Goal: Complete application form

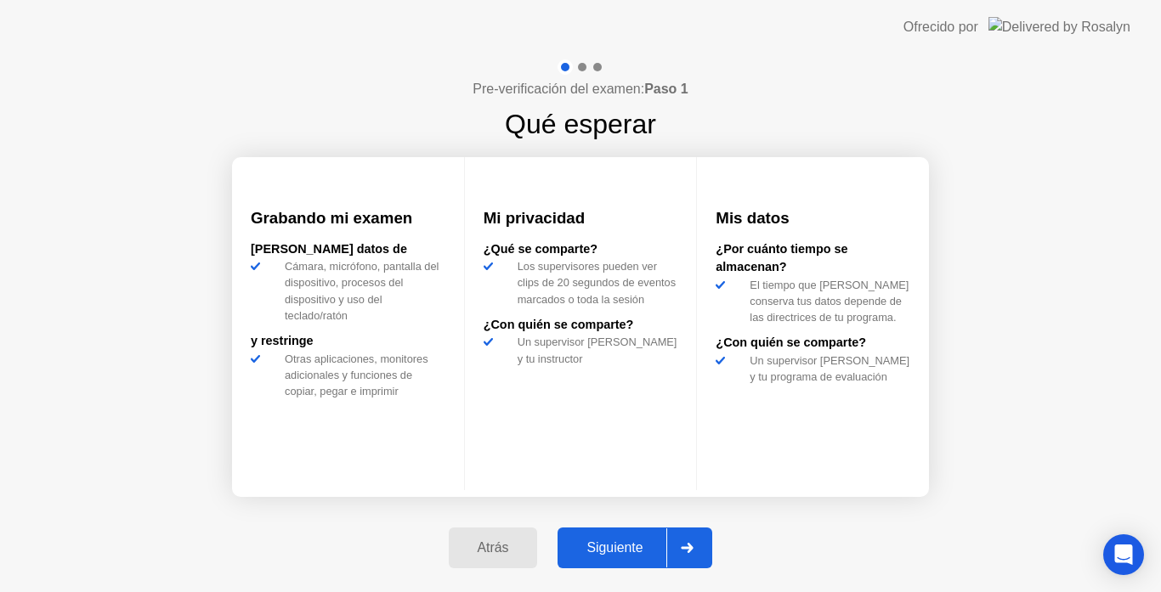
click at [635, 540] on div "Siguiente" at bounding box center [614, 547] width 104 height 15
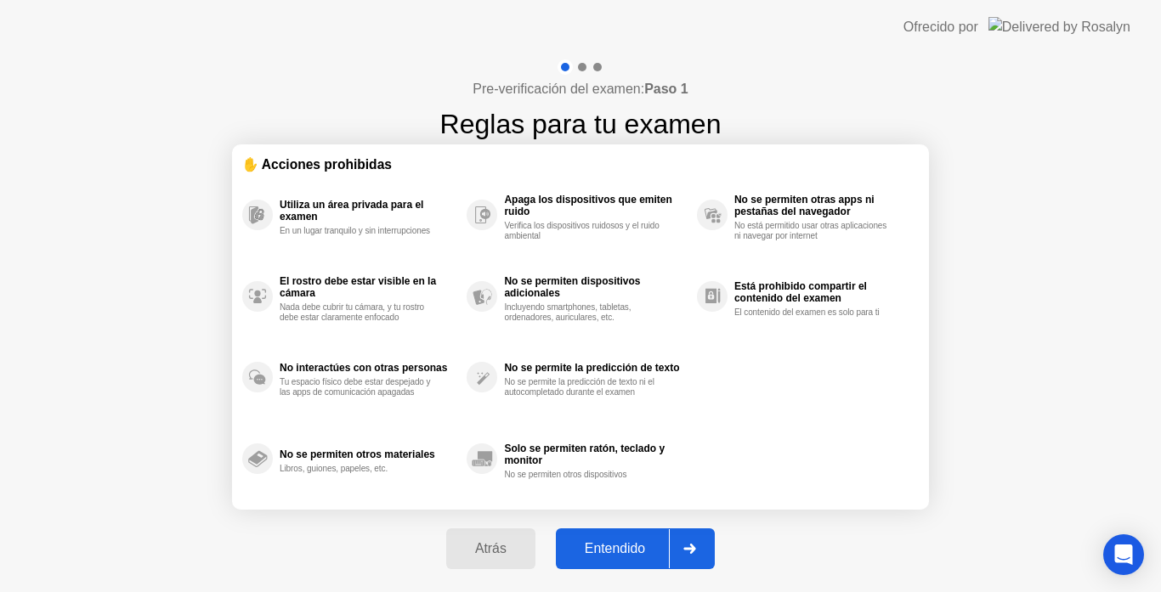
click at [641, 544] on div "Entendido" at bounding box center [615, 548] width 108 height 15
select select "**********"
select select "*******"
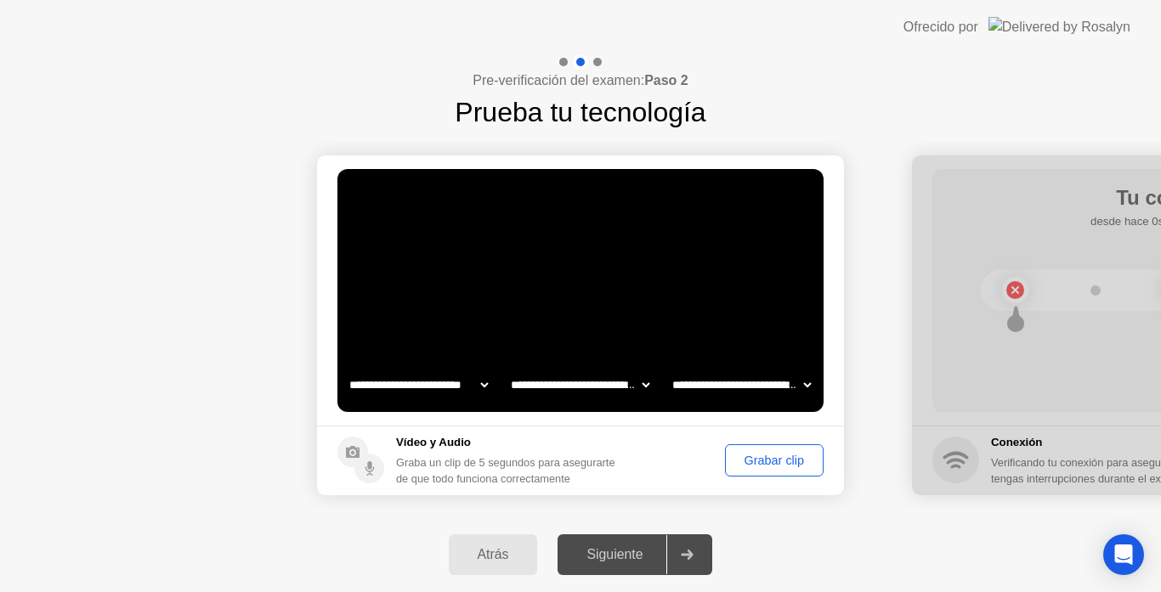
click at [648, 556] on div "Siguiente" at bounding box center [614, 554] width 104 height 15
click at [788, 460] on div "Grabar clip" at bounding box center [774, 461] width 87 height 14
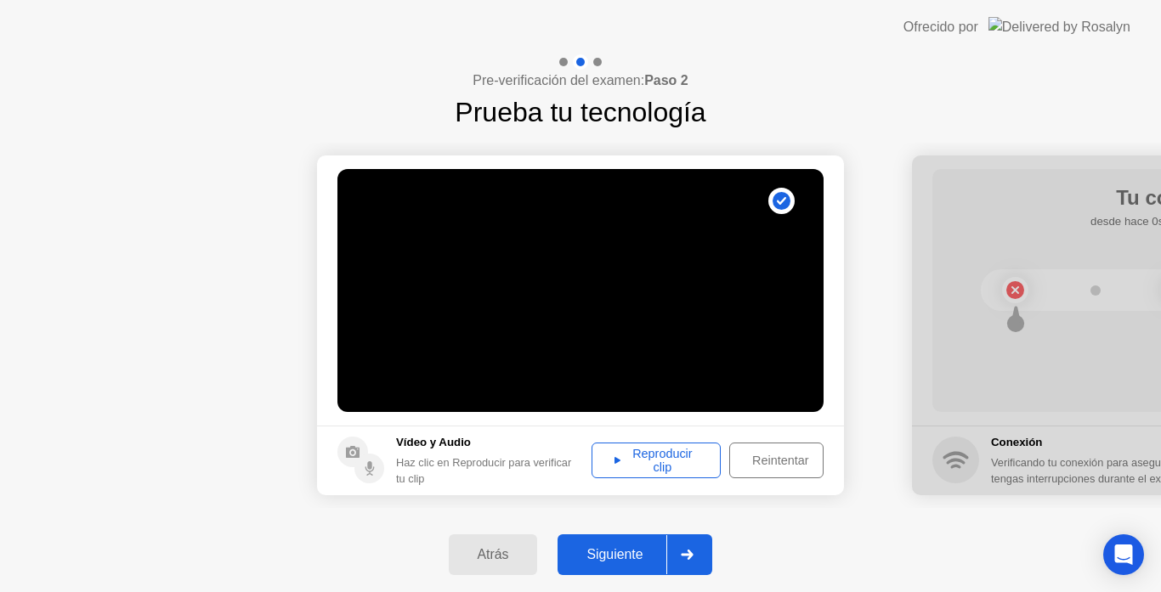
click at [788, 460] on div "Reintentar" at bounding box center [780, 461] width 90 height 14
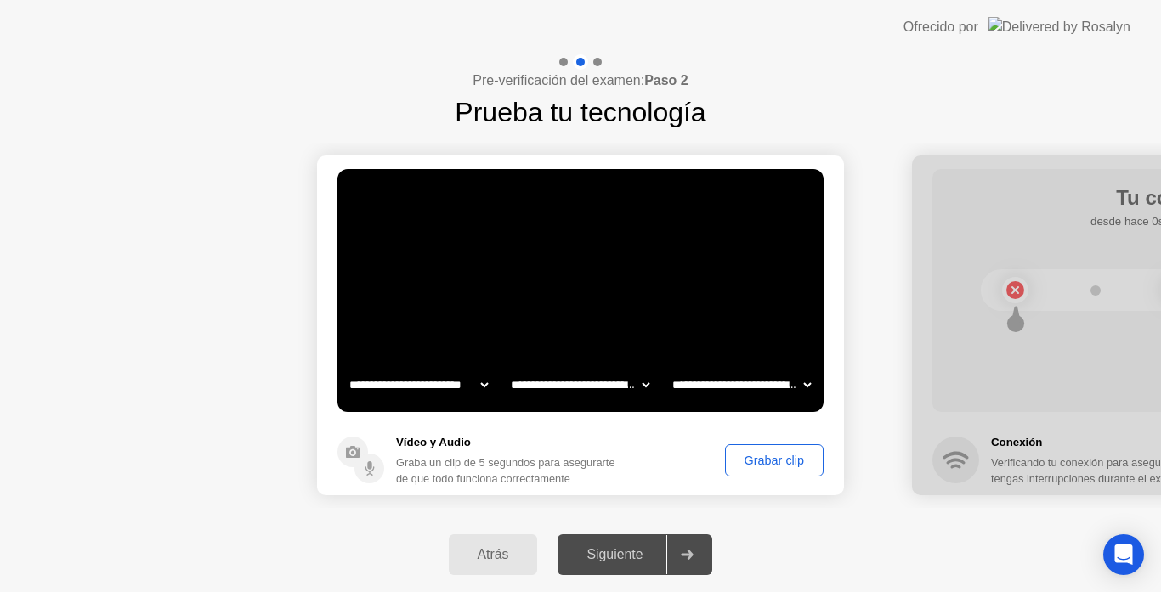
click at [788, 460] on div "Grabar clip" at bounding box center [774, 461] width 87 height 14
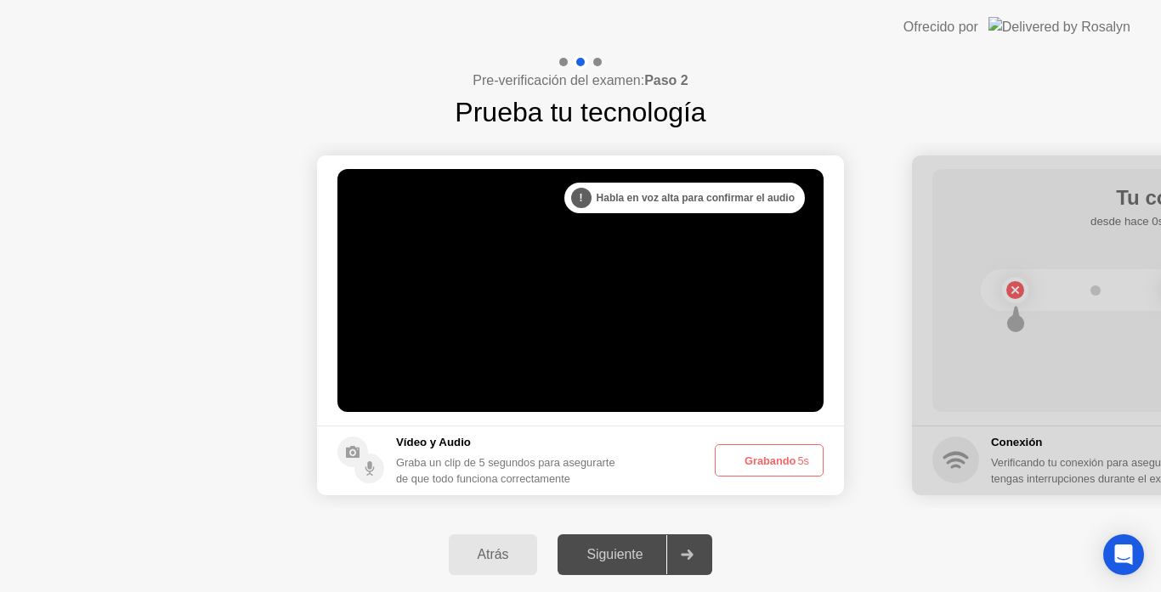
click at [788, 460] on button "Grabando 5s" at bounding box center [769, 460] width 109 height 32
click at [788, 460] on button "Grabando 3s" at bounding box center [769, 460] width 109 height 32
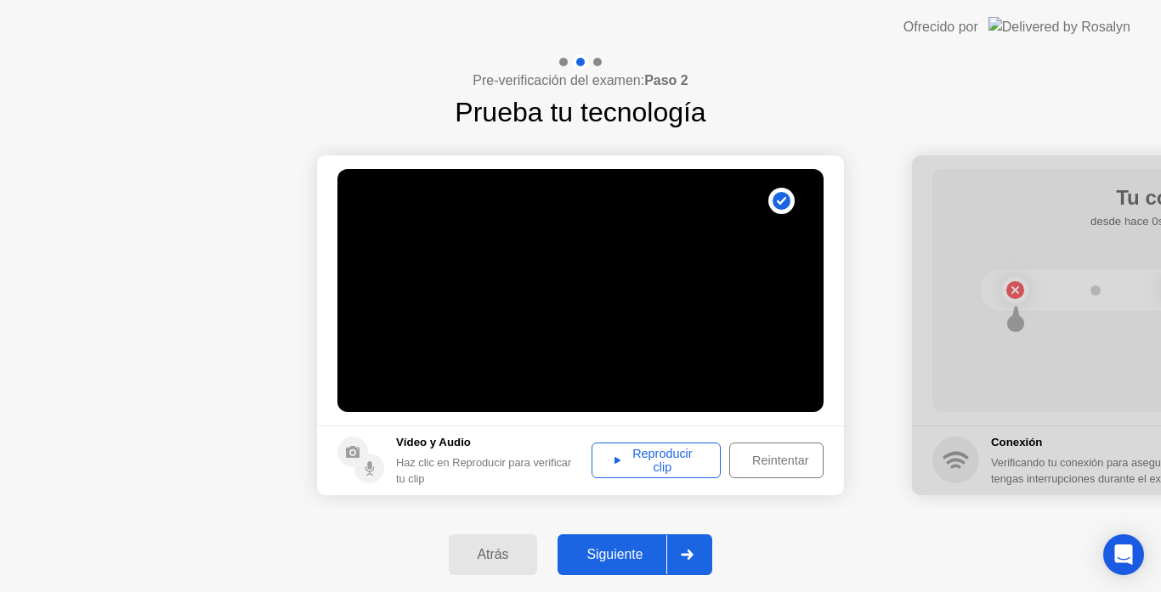
click at [788, 460] on div "Reintentar" at bounding box center [780, 461] width 90 height 14
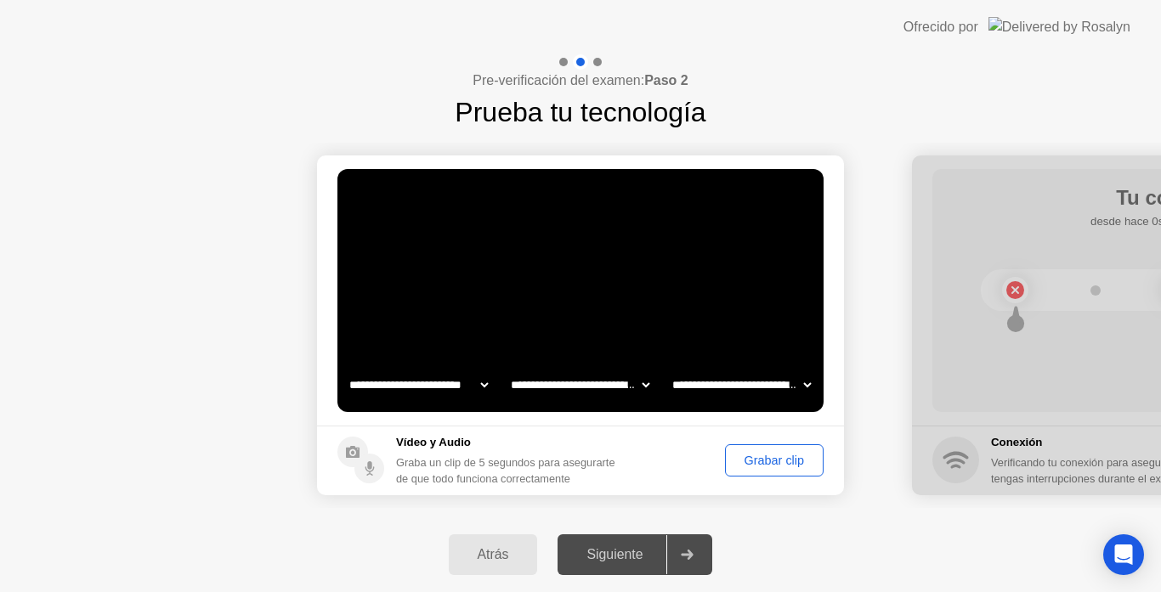
click at [788, 460] on div "Grabar clip" at bounding box center [774, 461] width 87 height 14
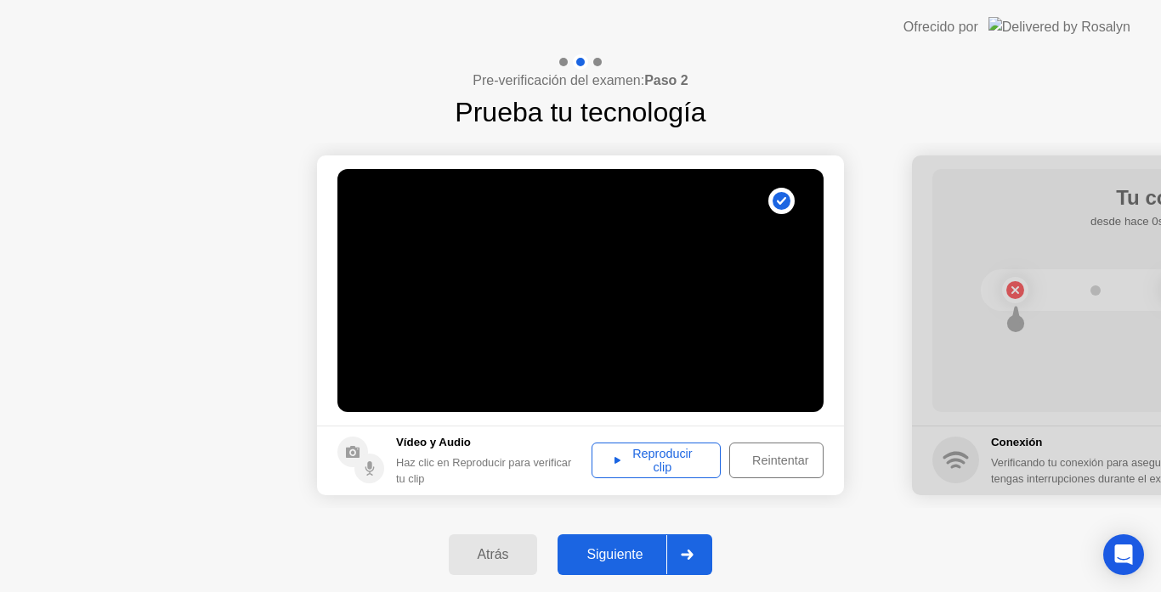
click at [666, 547] on div "Siguiente" at bounding box center [614, 554] width 104 height 15
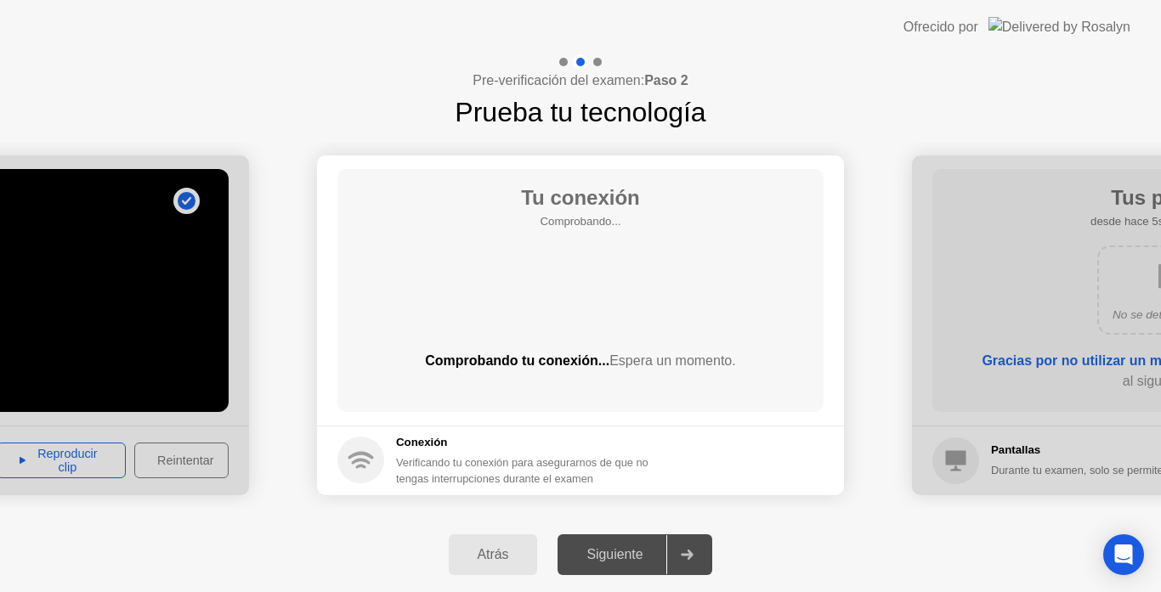
click at [463, 557] on div "Atrás" at bounding box center [493, 554] width 79 height 15
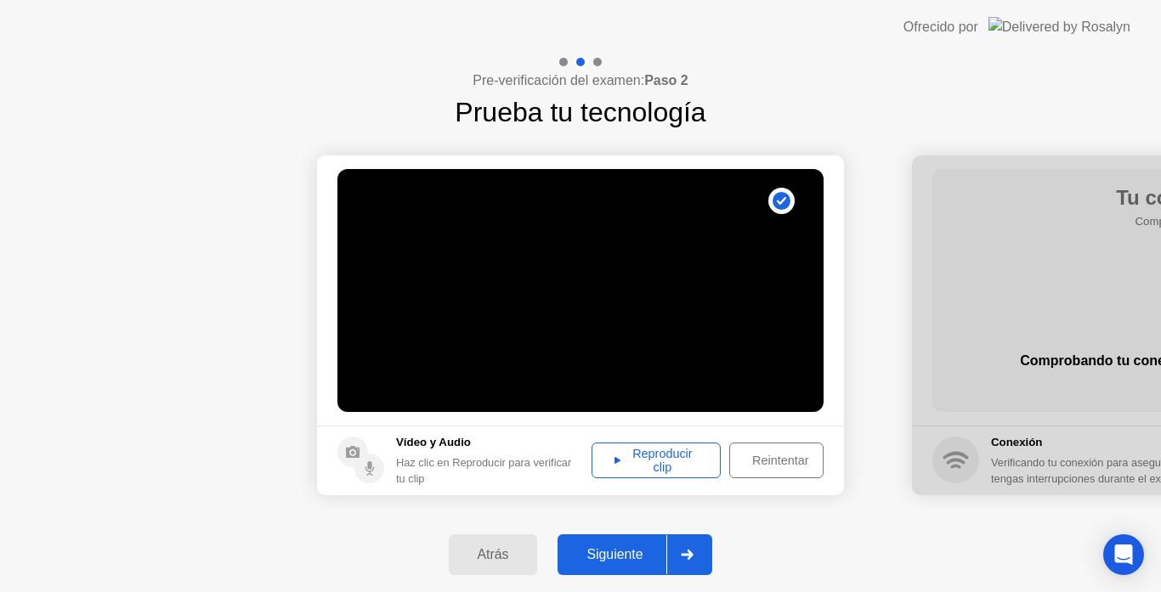
click at [629, 455] on div "Reproducir clip" at bounding box center [655, 460] width 117 height 27
click at [660, 549] on div "Siguiente" at bounding box center [614, 554] width 104 height 15
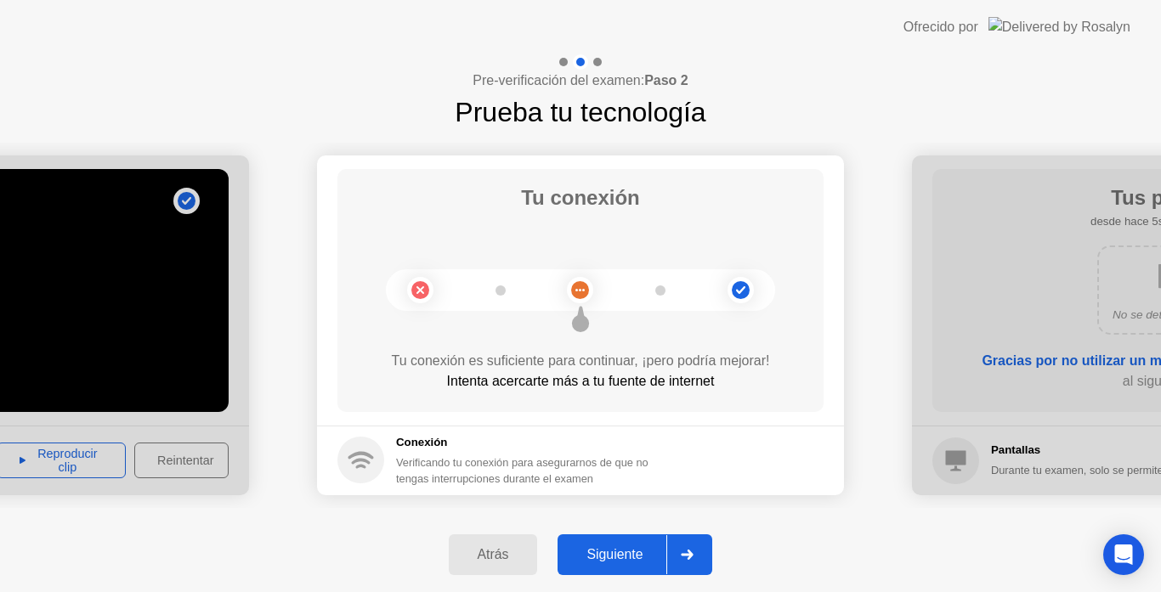
click at [634, 547] on div "Siguiente" at bounding box center [614, 554] width 104 height 15
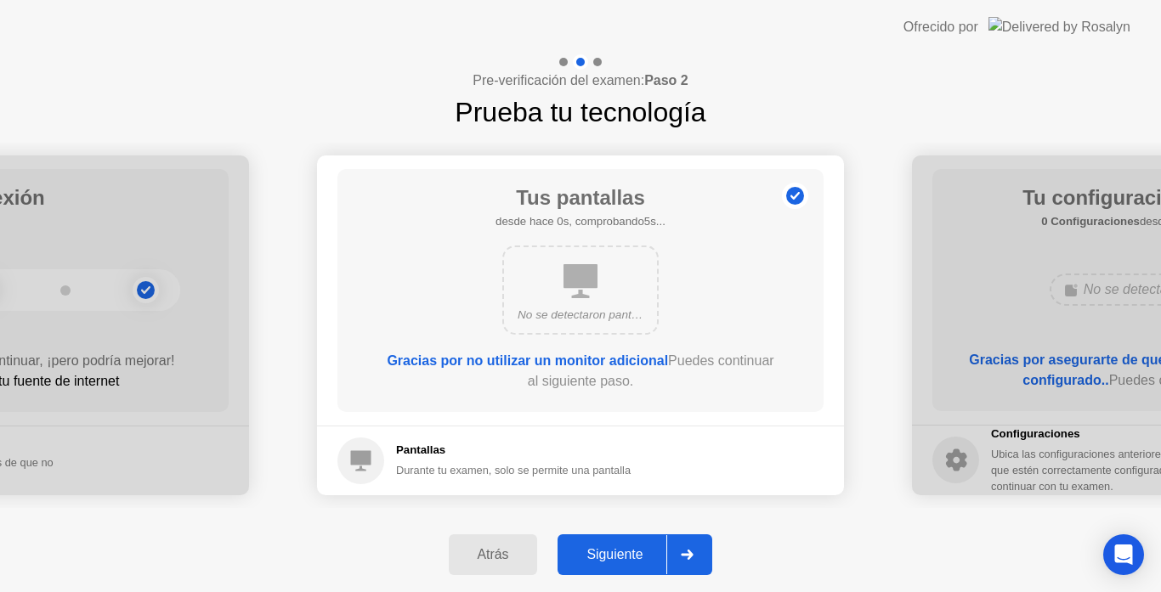
click at [634, 547] on div "Siguiente" at bounding box center [614, 554] width 104 height 15
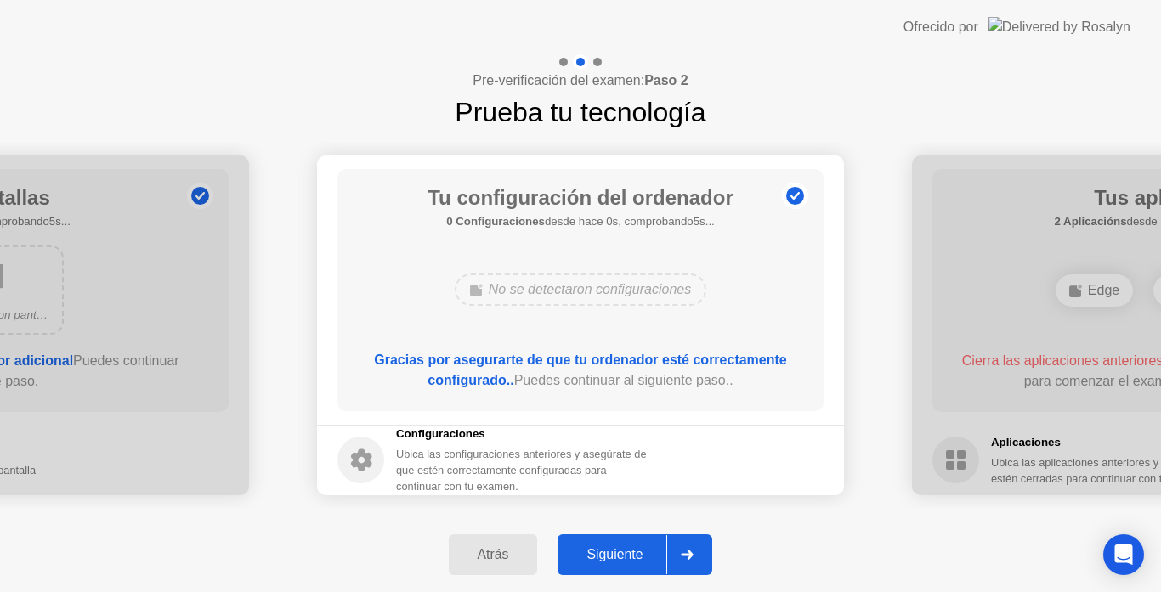
click at [634, 547] on div "Siguiente" at bounding box center [614, 554] width 104 height 15
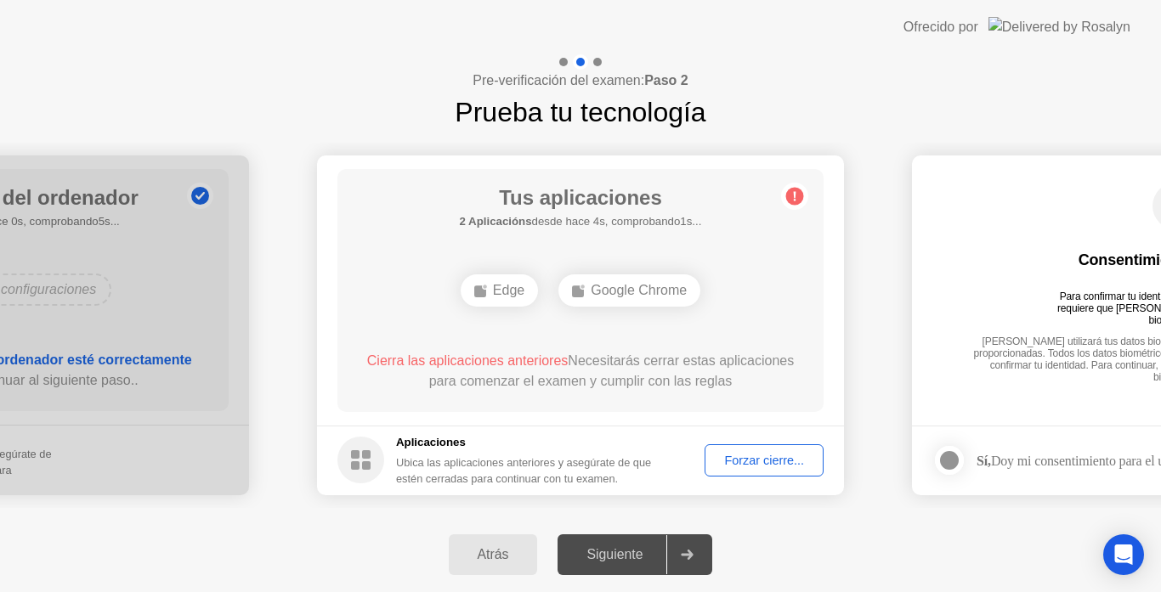
click at [484, 556] on div "Atrás" at bounding box center [493, 554] width 79 height 15
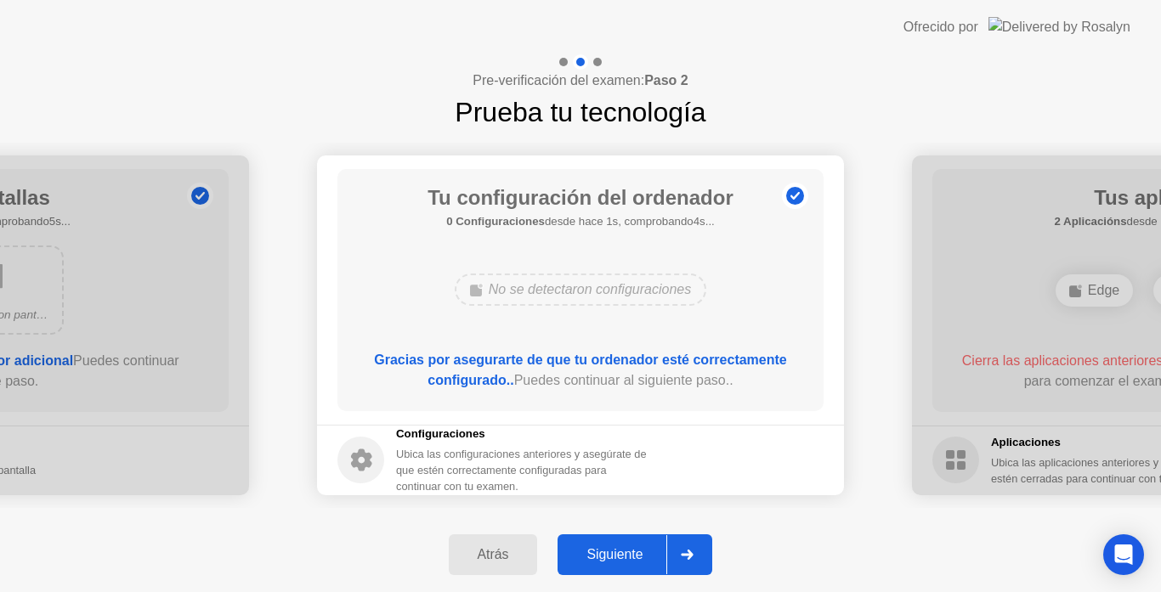
click at [592, 565] on button "Siguiente" at bounding box center [634, 554] width 155 height 41
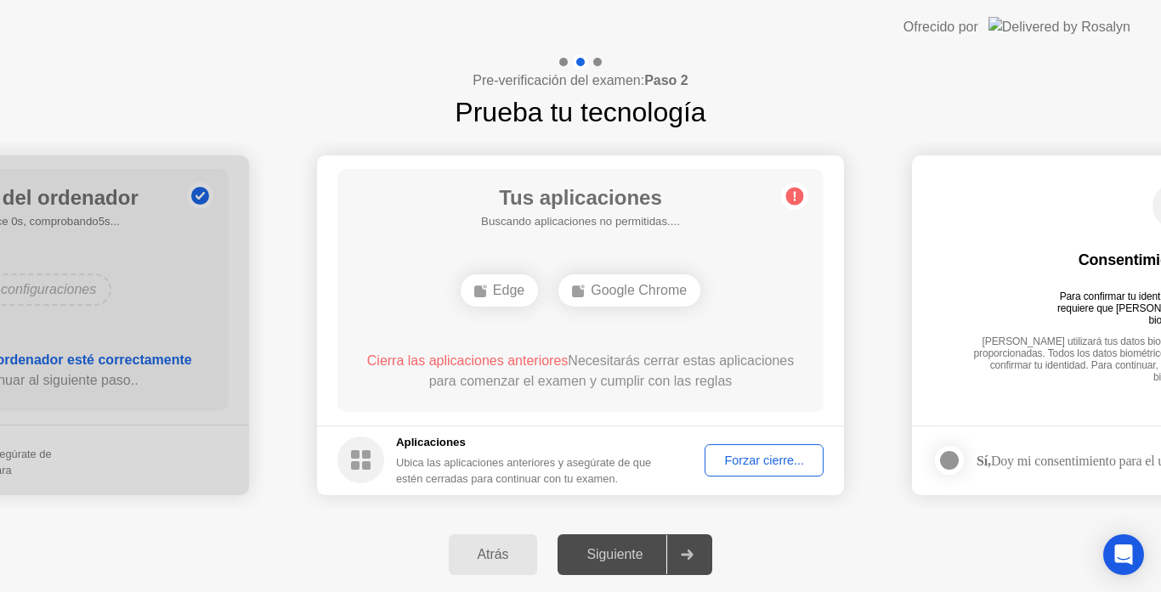
click at [754, 454] on div "Forzar cierre..." at bounding box center [763, 461] width 107 height 14
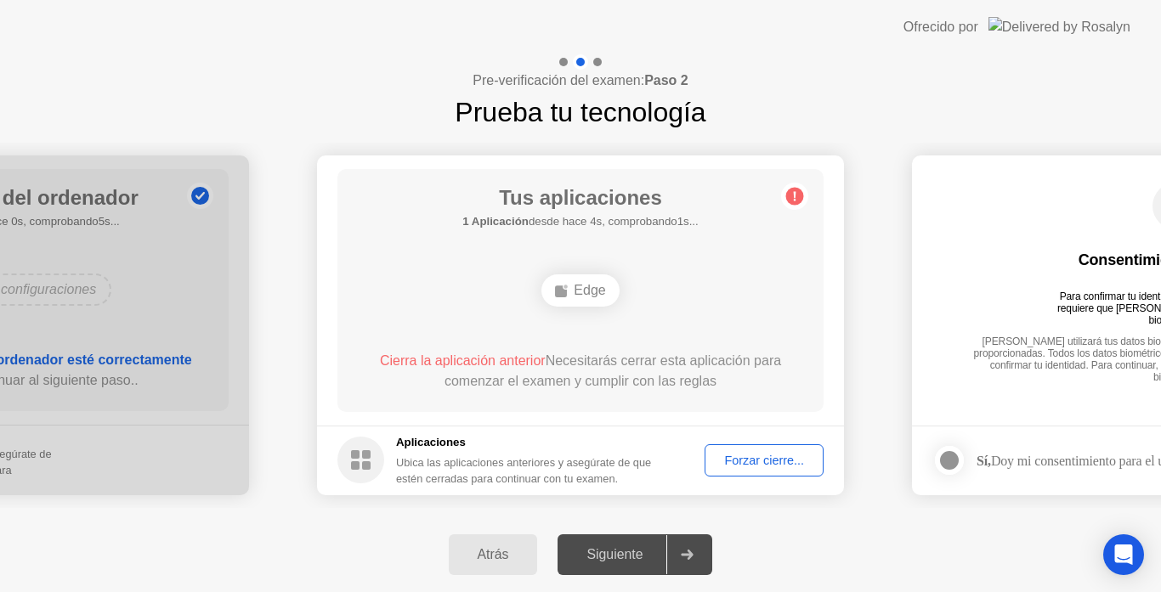
click at [725, 380] on div "Cierra la aplicación anterior Necesitarás cerrar esta aplicación para comenzar …" at bounding box center [581, 371] width 438 height 41
click at [768, 472] on button "Forzar cierre..." at bounding box center [763, 460] width 119 height 32
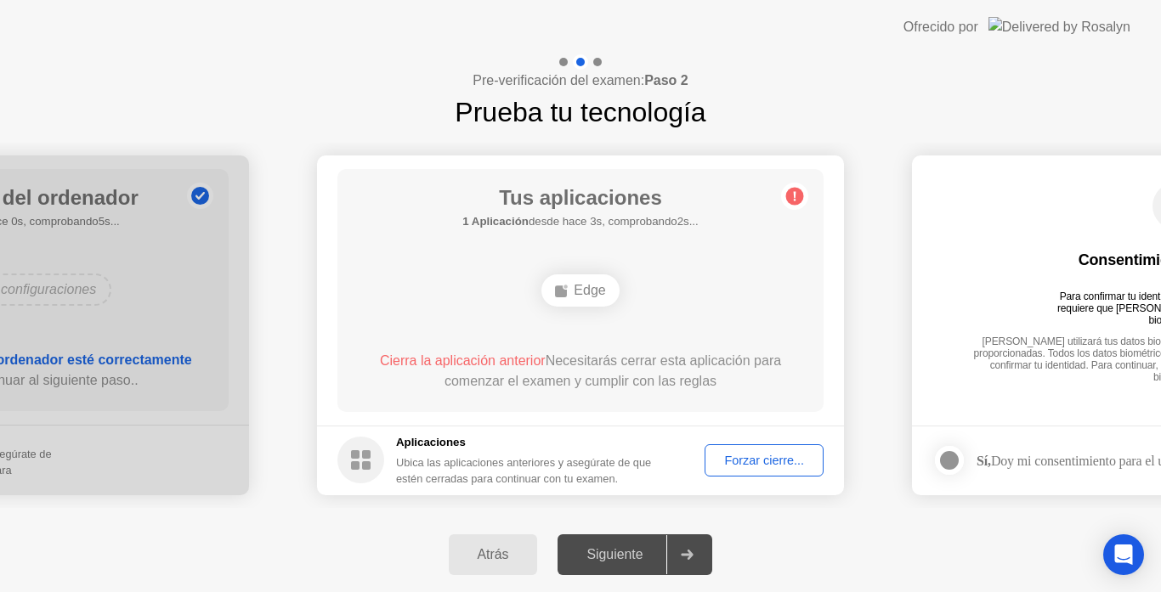
click at [500, 551] on div "Atrás" at bounding box center [493, 554] width 79 height 15
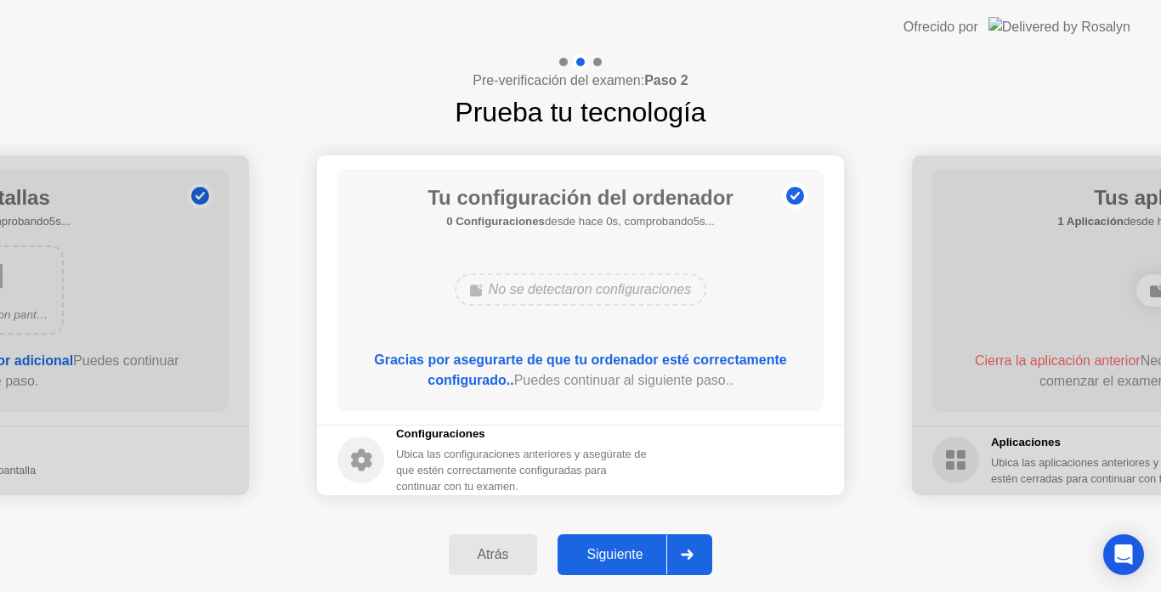
click at [501, 551] on div "Atrás" at bounding box center [493, 554] width 79 height 15
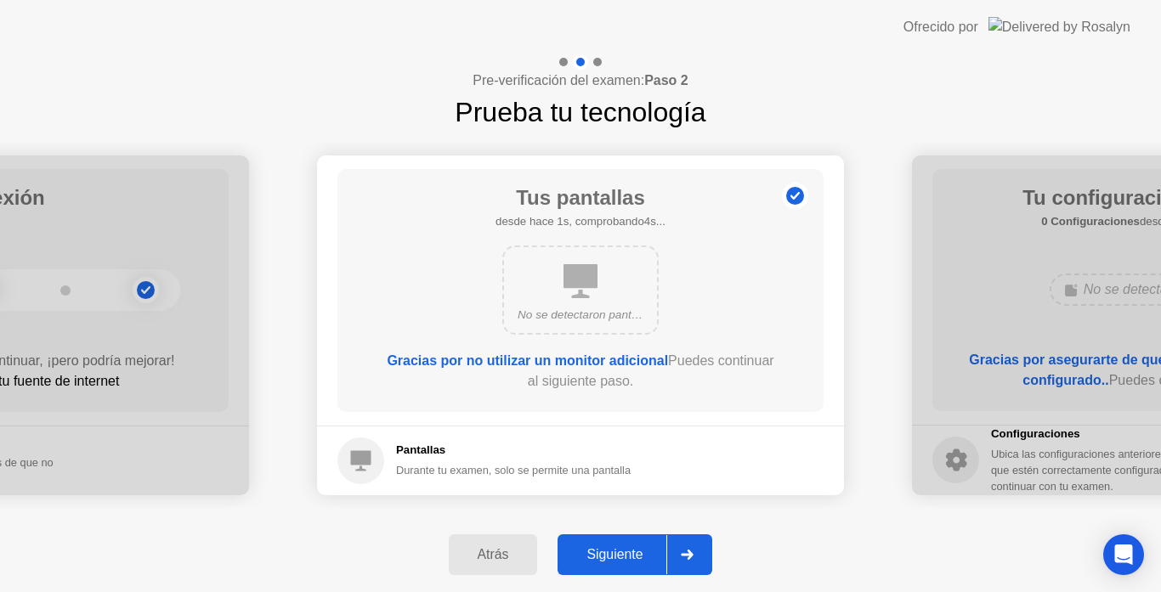
click at [650, 562] on div "Siguiente" at bounding box center [614, 554] width 104 height 15
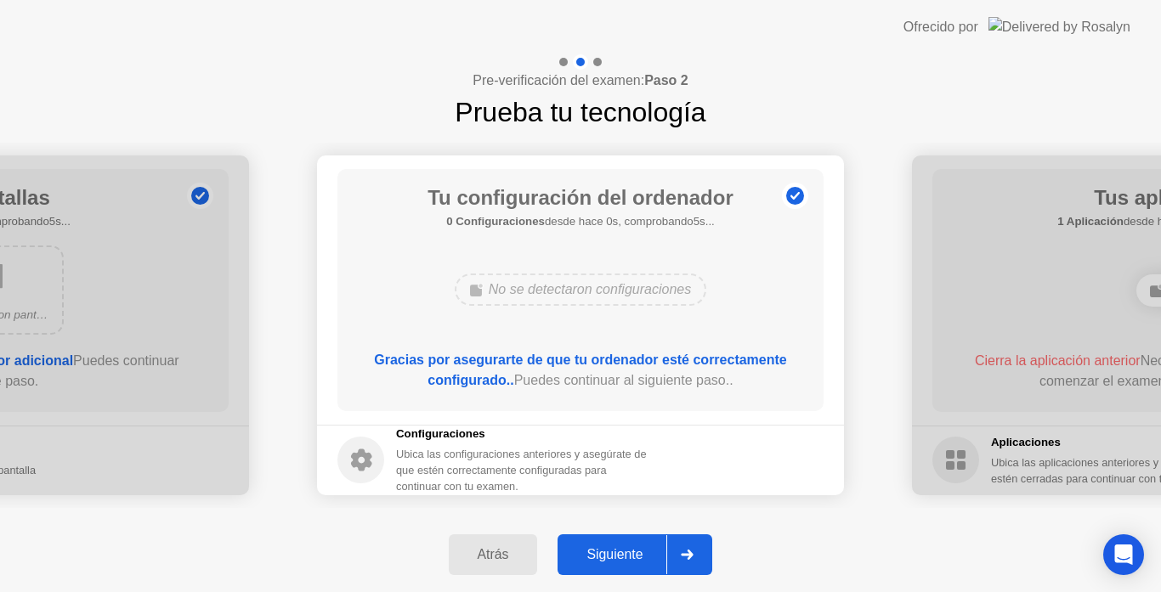
click at [650, 562] on div "Siguiente" at bounding box center [614, 554] width 104 height 15
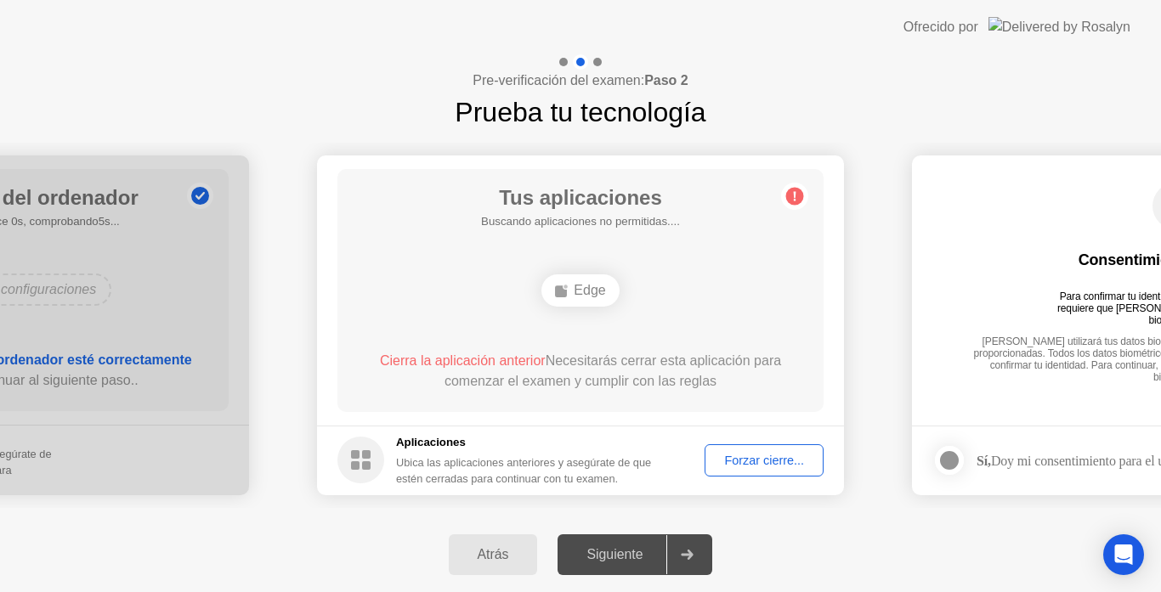
click at [650, 562] on div "Siguiente" at bounding box center [614, 554] width 104 height 15
click at [724, 455] on div "Forzar cierre..." at bounding box center [763, 461] width 107 height 14
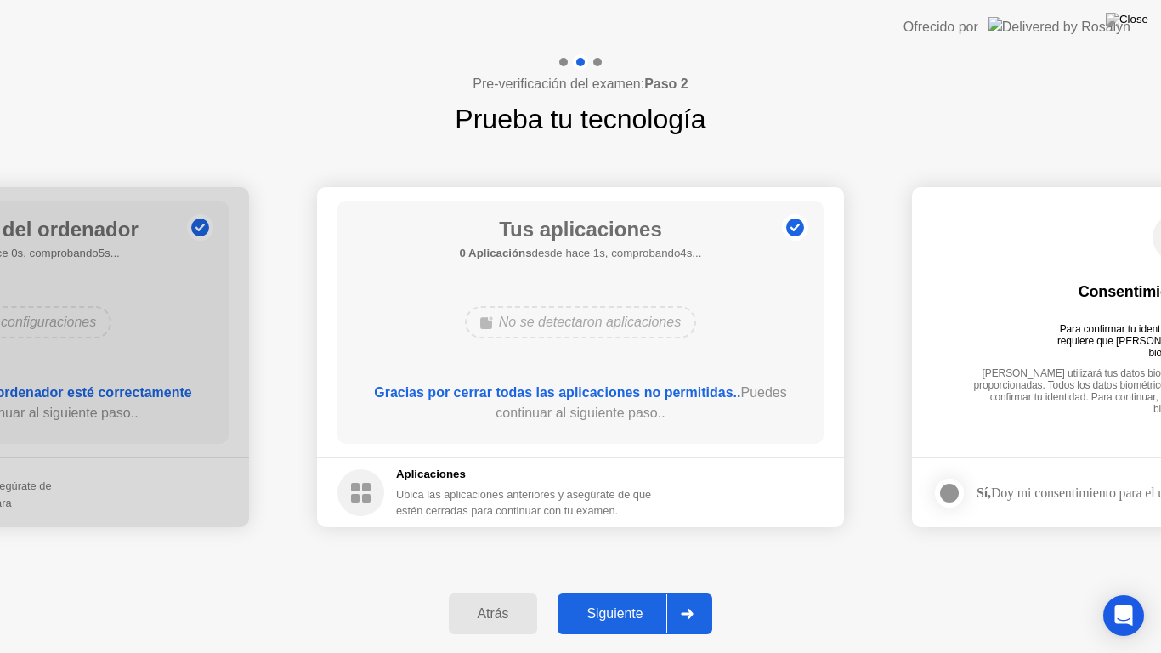
click at [628, 591] on div "Siguiente" at bounding box center [614, 613] width 104 height 15
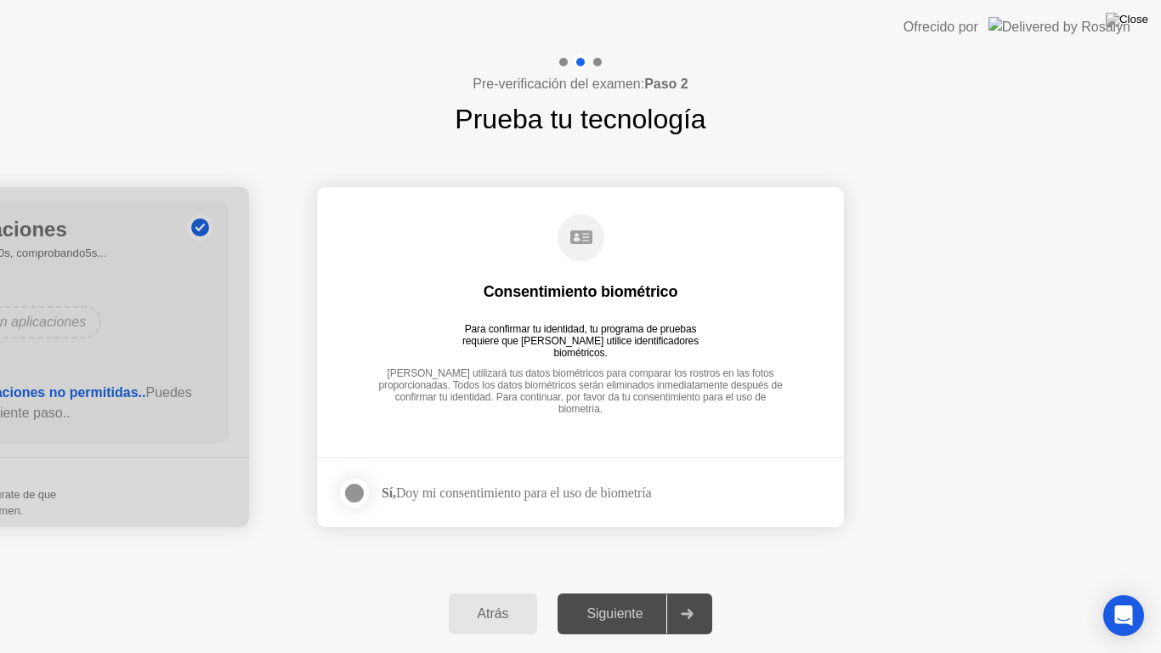
click at [345, 491] on div at bounding box center [354, 493] width 20 height 20
click at [650, 591] on div "Siguiente" at bounding box center [614, 613] width 104 height 15
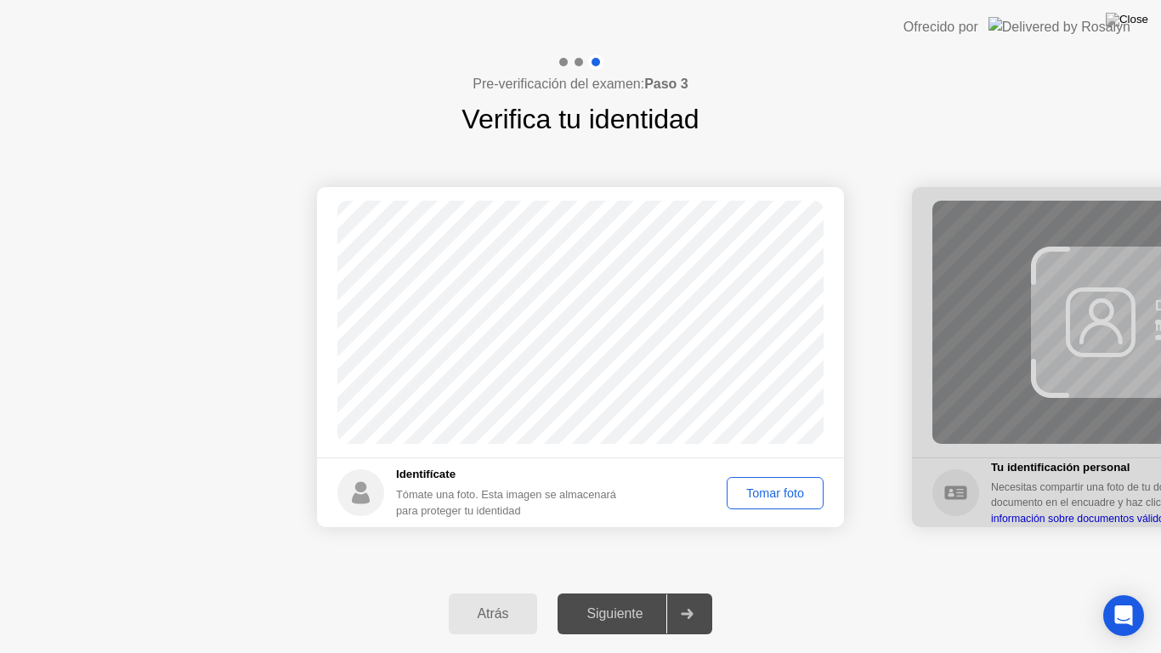
click at [739, 486] on div "Tomar foto" at bounding box center [774, 493] width 85 height 14
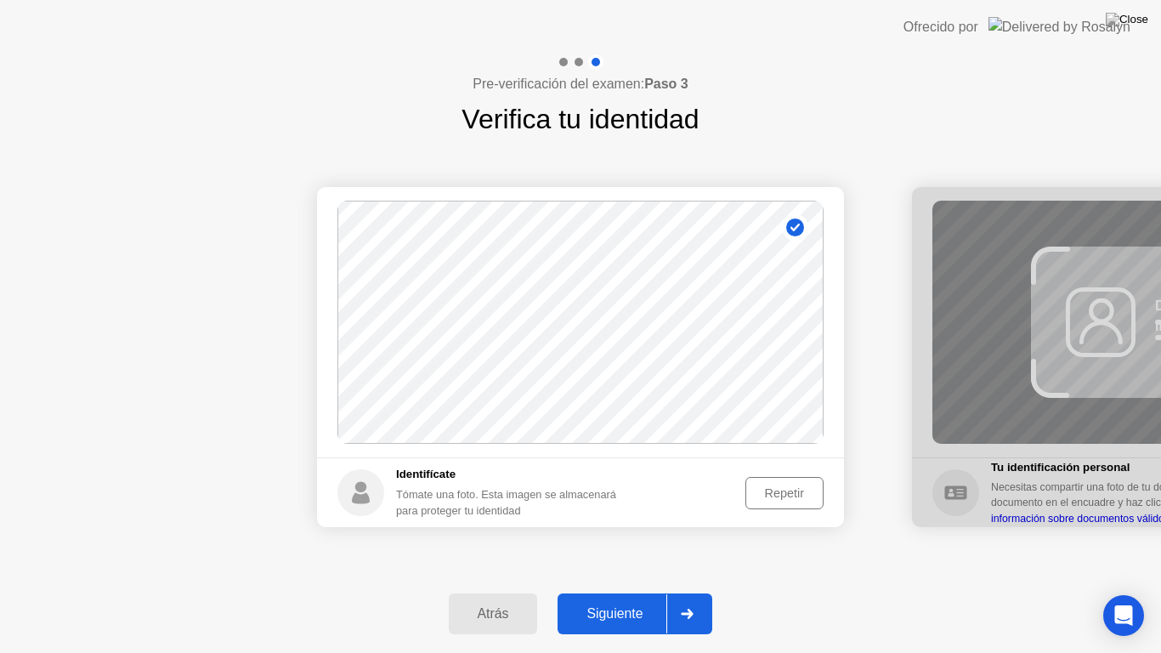
click at [600, 591] on div "Siguiente" at bounding box center [614, 613] width 104 height 15
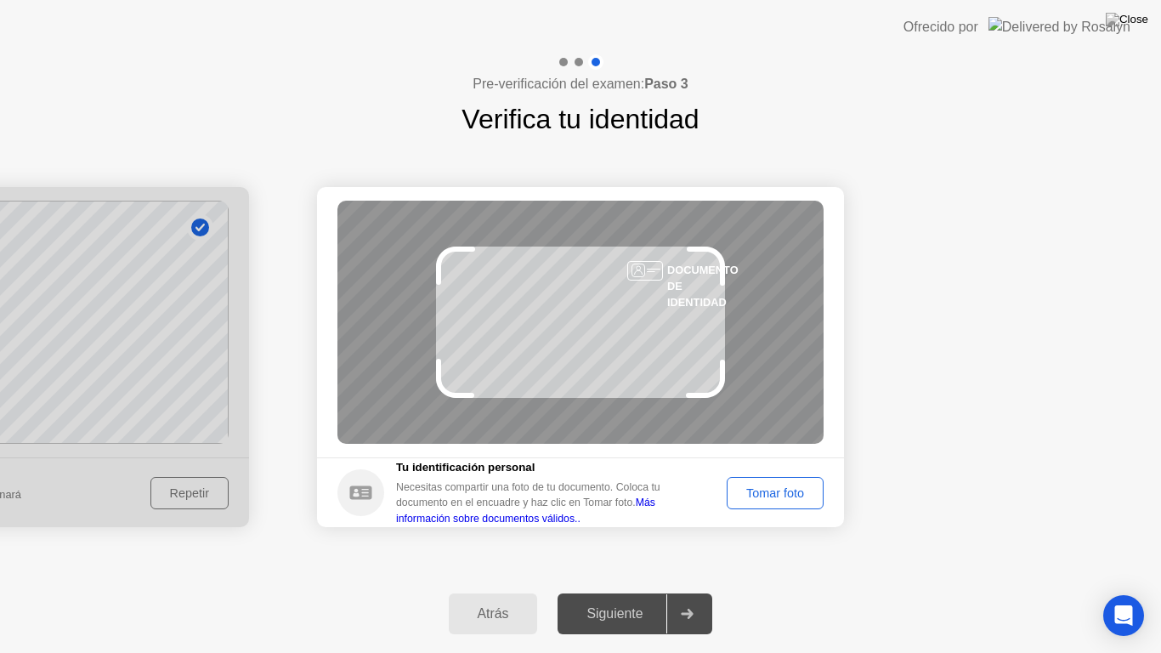
click at [758, 495] on div "Tomar foto" at bounding box center [774, 493] width 85 height 14
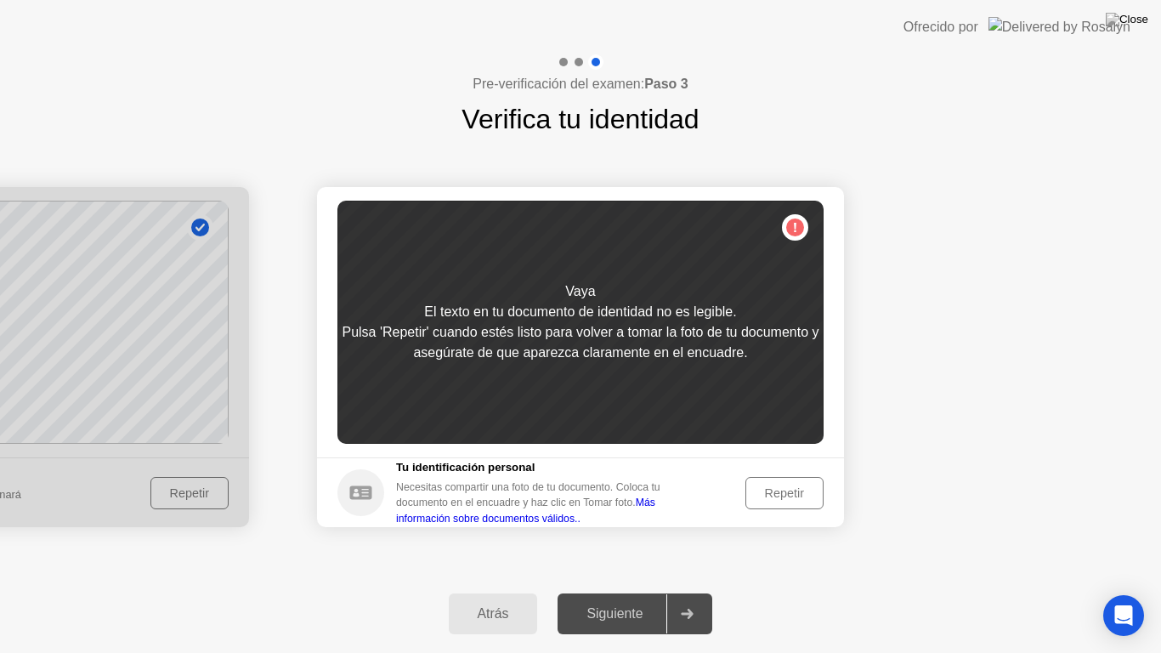
click at [758, 495] on div "Repetir" at bounding box center [784, 493] width 66 height 14
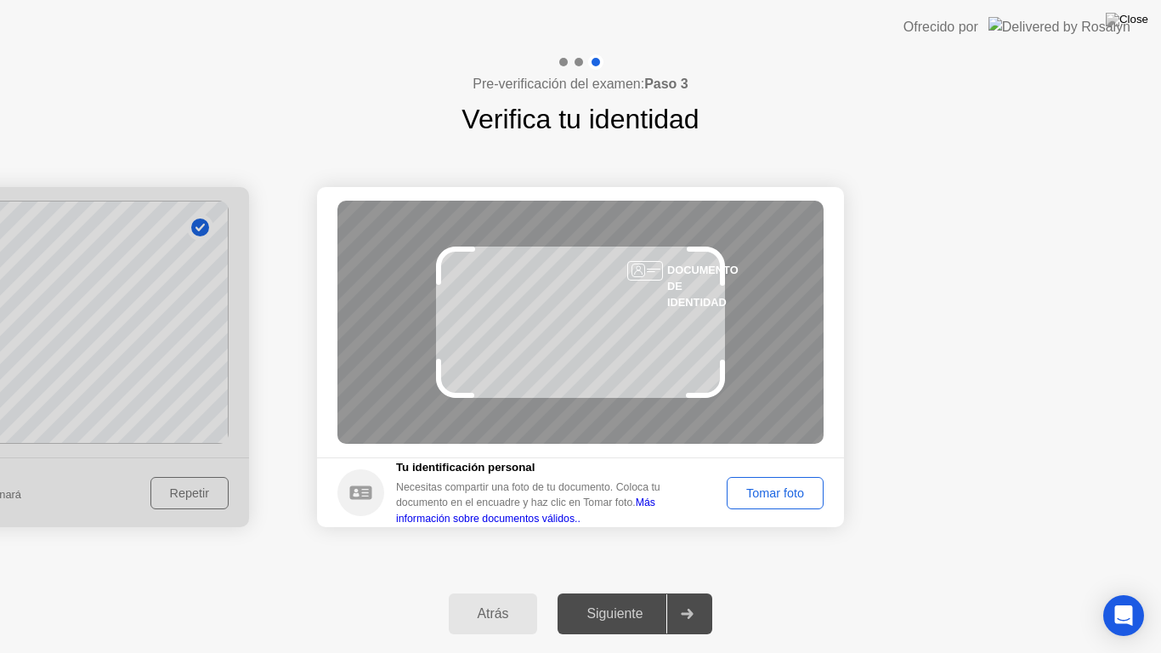
click at [758, 495] on div "Tomar foto" at bounding box center [774, 493] width 85 height 14
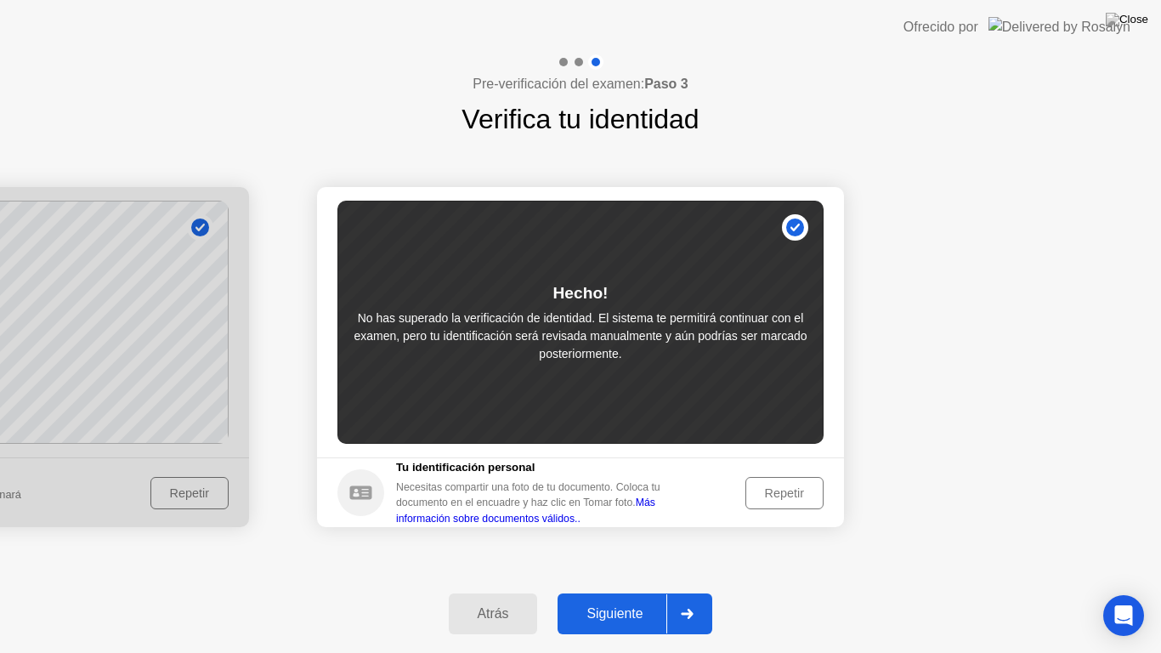
click at [758, 495] on div "Repetir" at bounding box center [784, 493] width 66 height 14
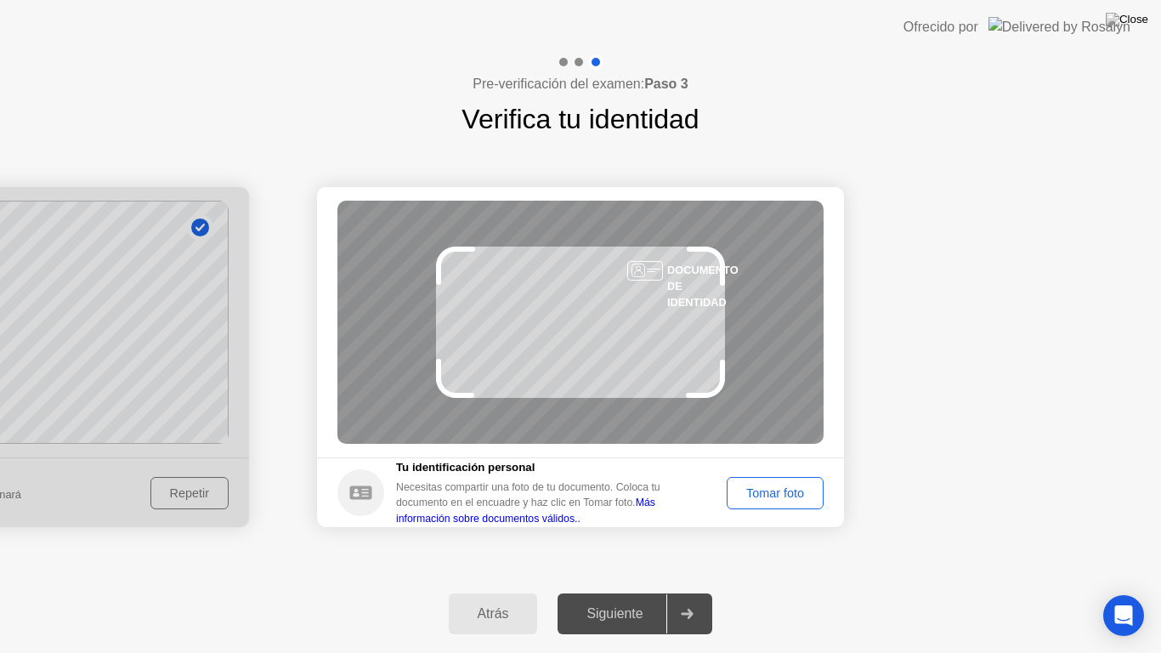
click at [758, 495] on div "Tomar foto" at bounding box center [774, 493] width 85 height 14
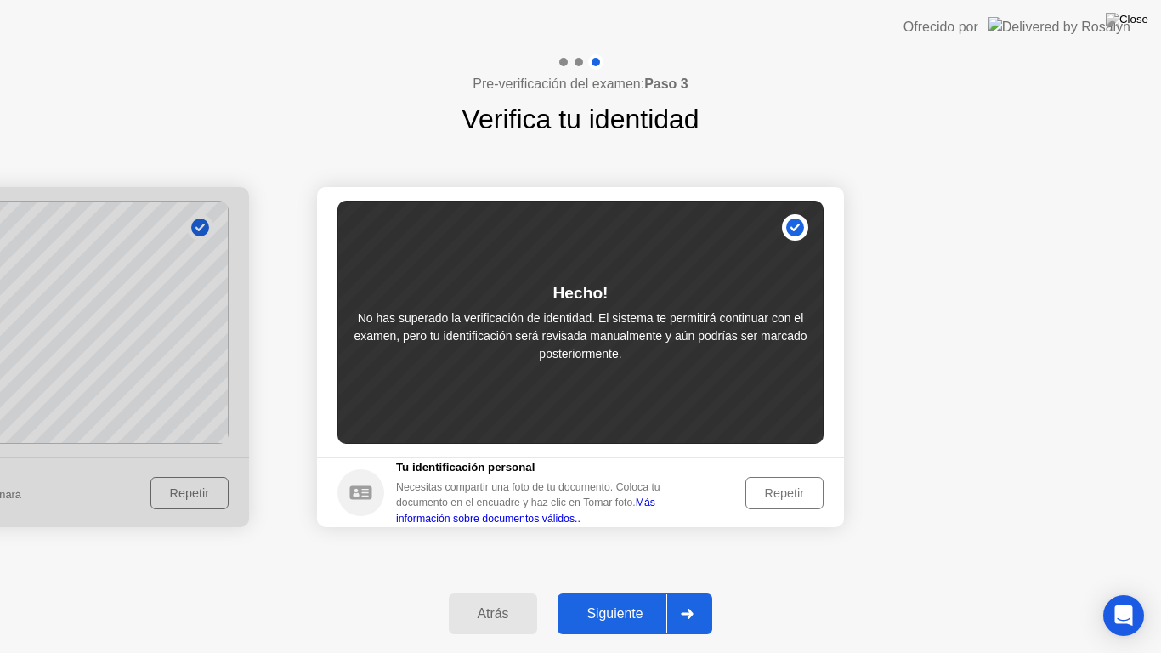
click at [758, 495] on div "Repetir" at bounding box center [784, 493] width 66 height 14
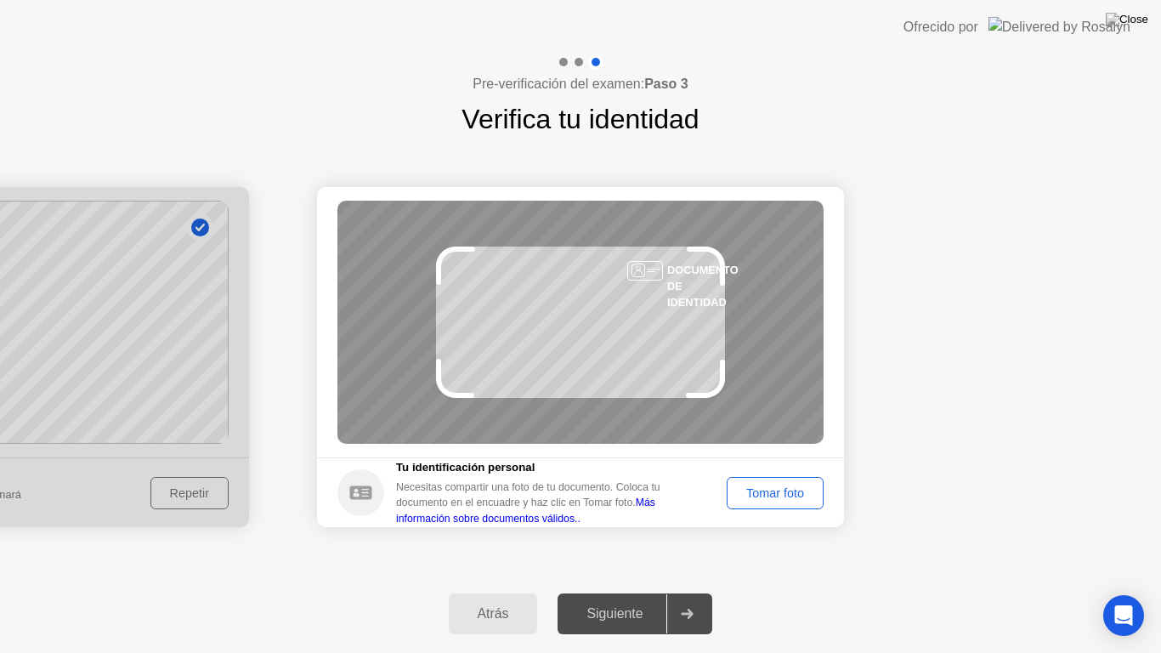
click at [758, 495] on div "Tomar foto" at bounding box center [774, 493] width 85 height 14
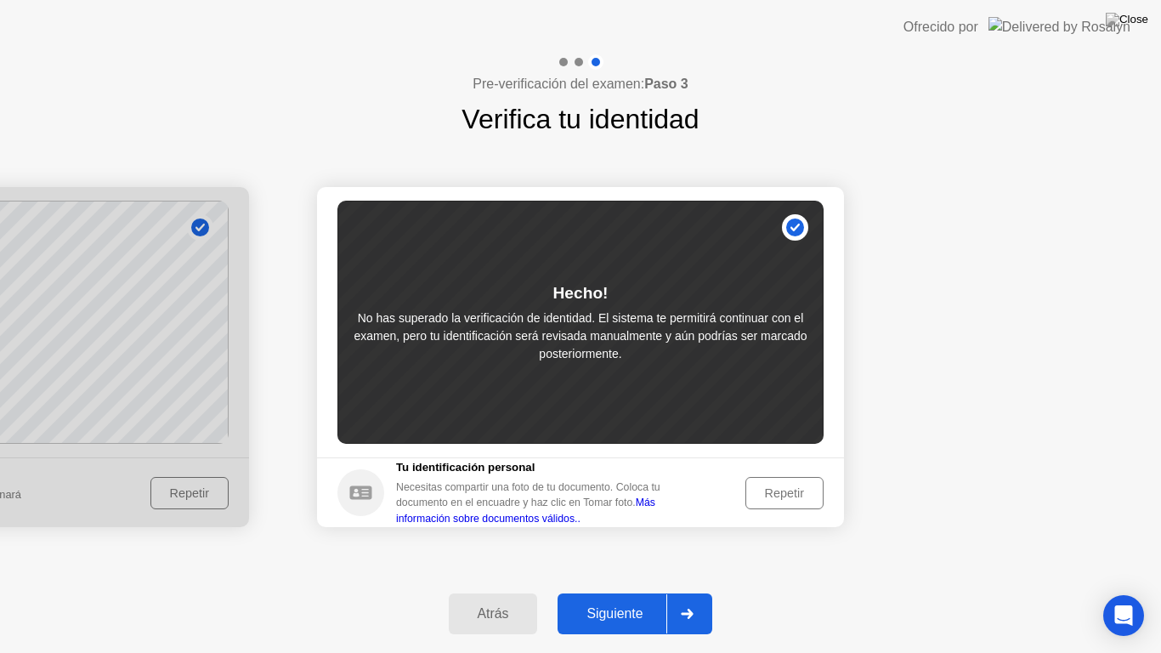
click at [758, 495] on div "Repetir" at bounding box center [784, 493] width 66 height 14
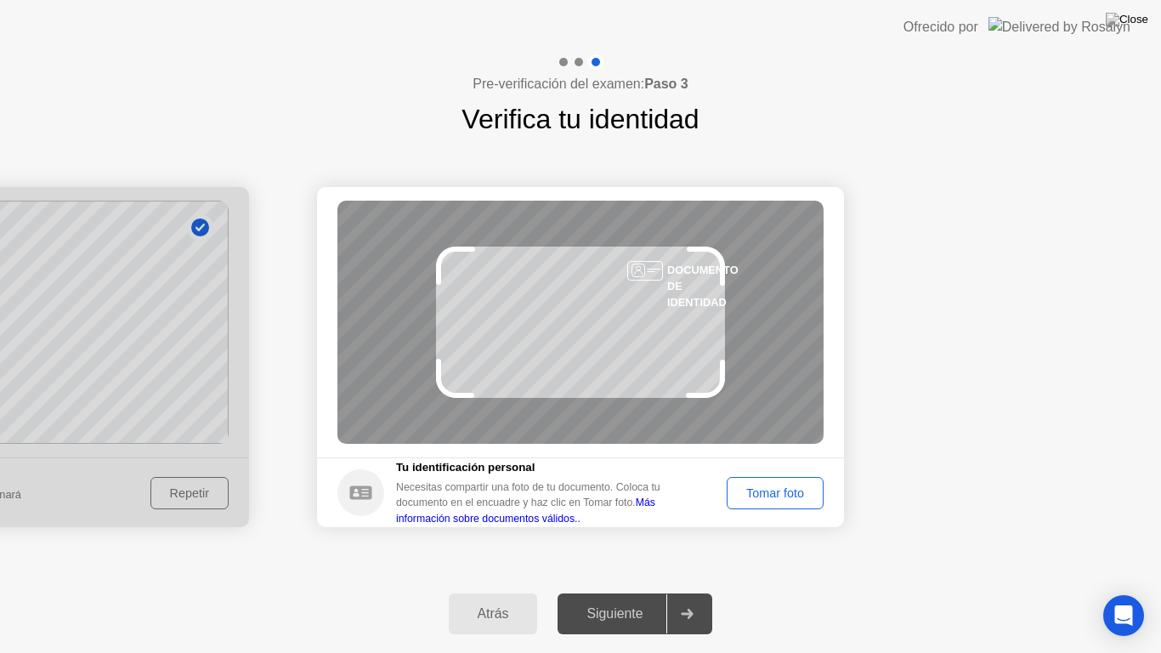
click at [734, 478] on button "Tomar foto" at bounding box center [774, 493] width 97 height 32
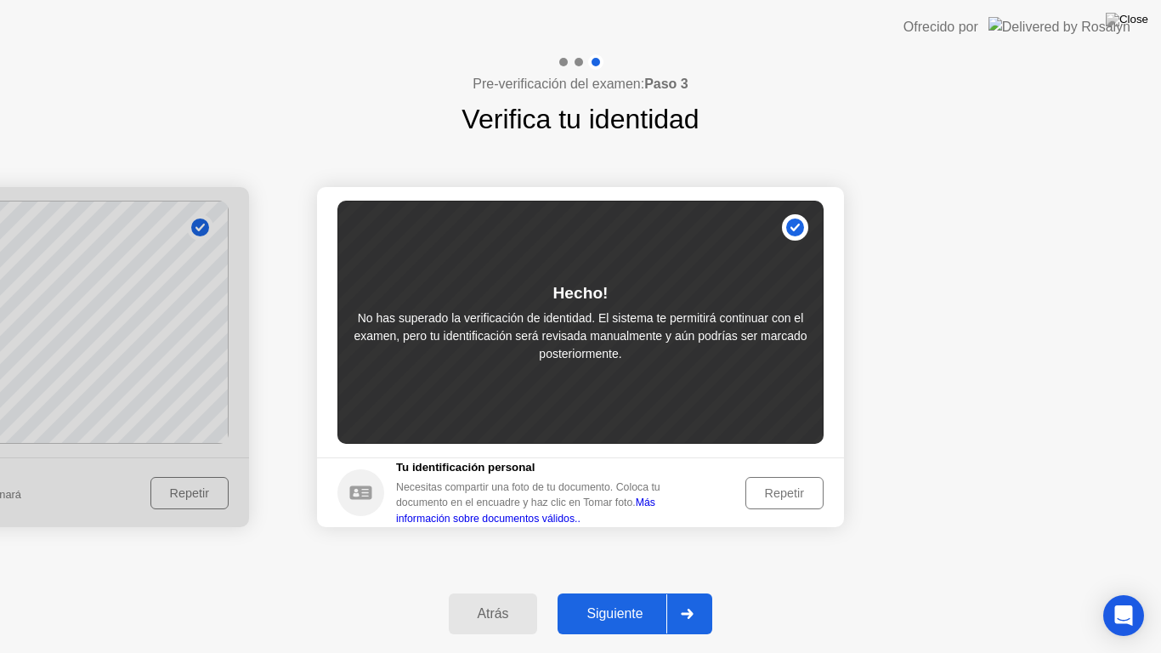
click at [784, 488] on div "Repetir" at bounding box center [784, 493] width 66 height 14
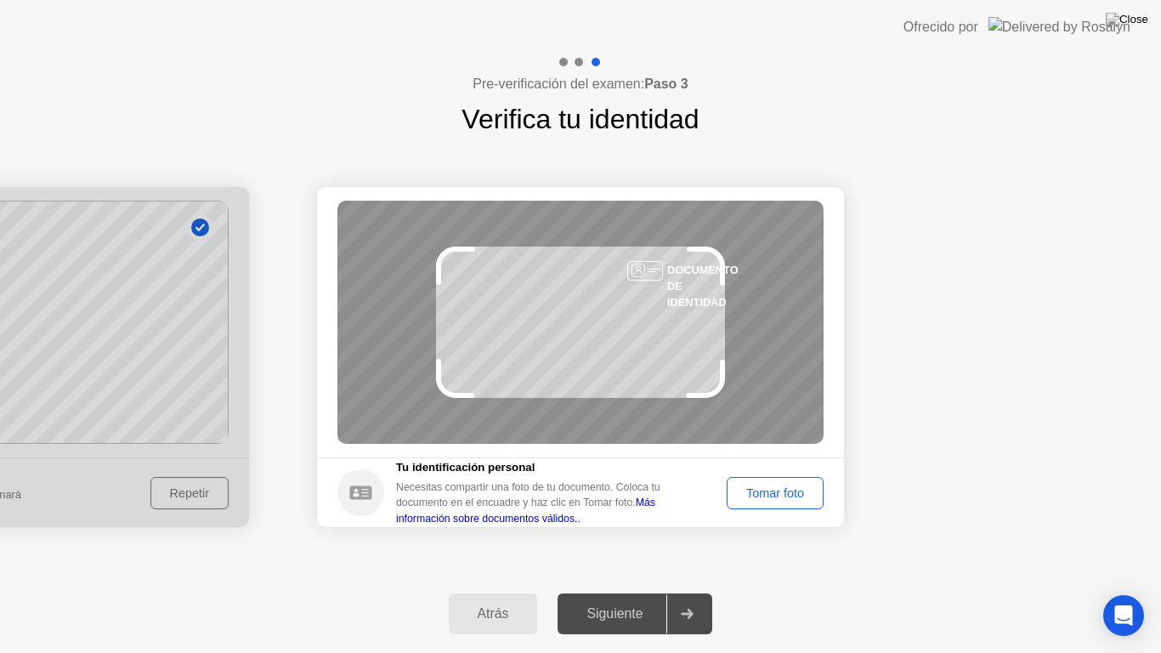
click at [777, 487] on div "Tomar foto" at bounding box center [774, 493] width 85 height 14
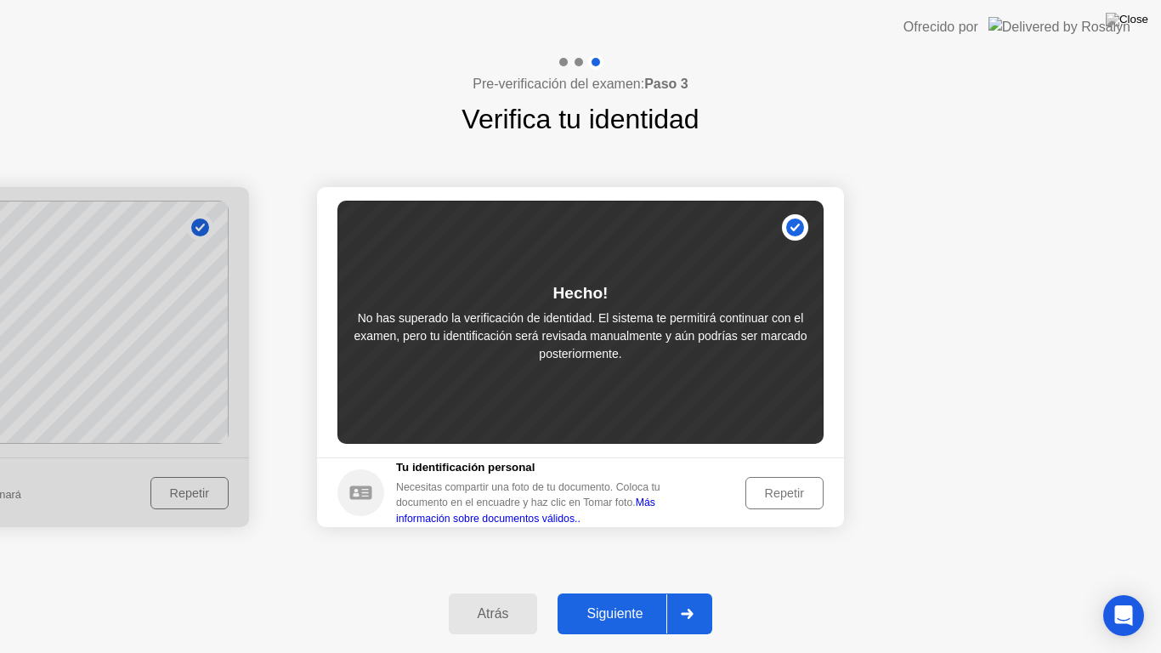
click at [777, 487] on div "Repetir" at bounding box center [784, 493] width 66 height 14
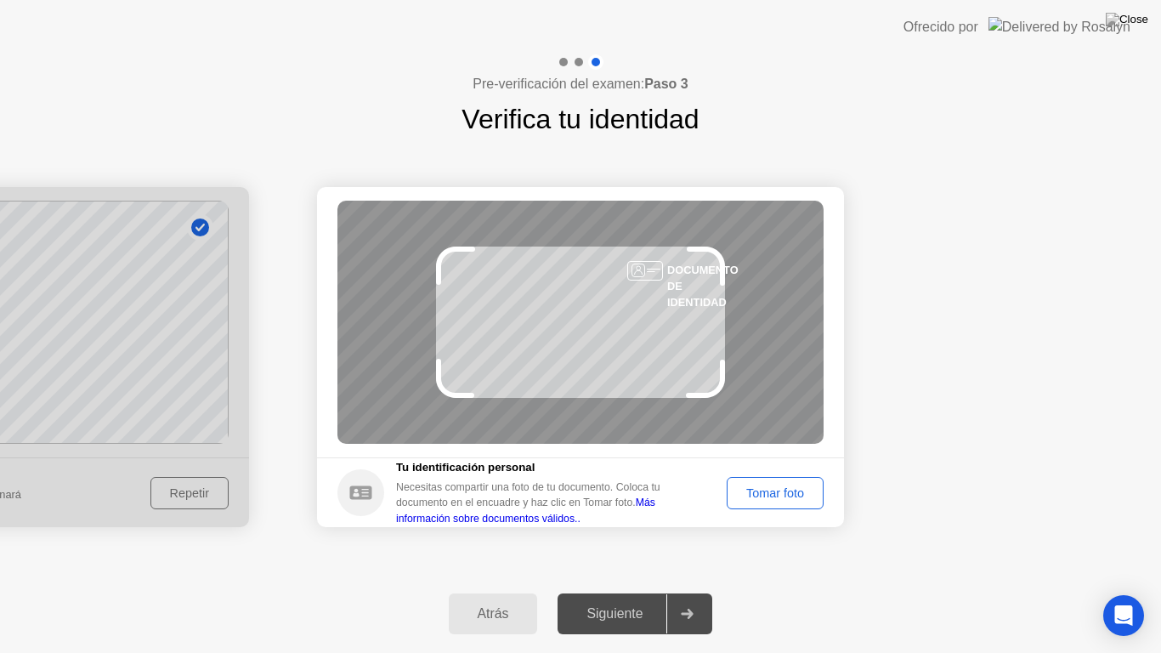
click at [776, 490] on div "Tomar foto" at bounding box center [774, 493] width 85 height 14
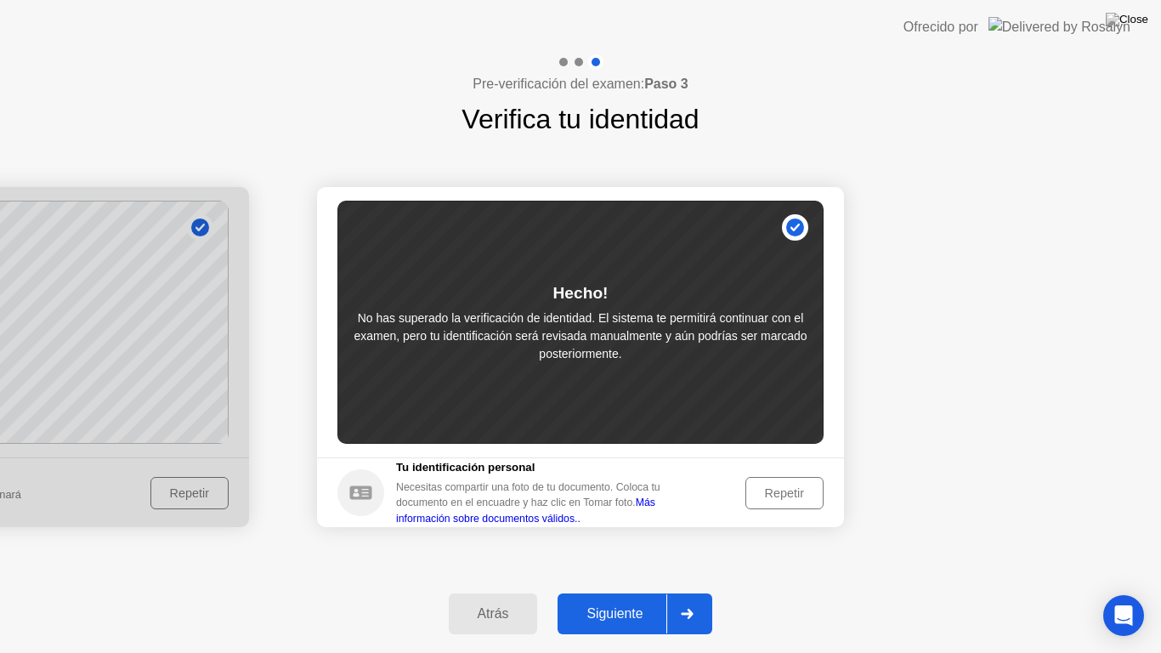
click at [776, 490] on div "Repetir" at bounding box center [784, 493] width 66 height 14
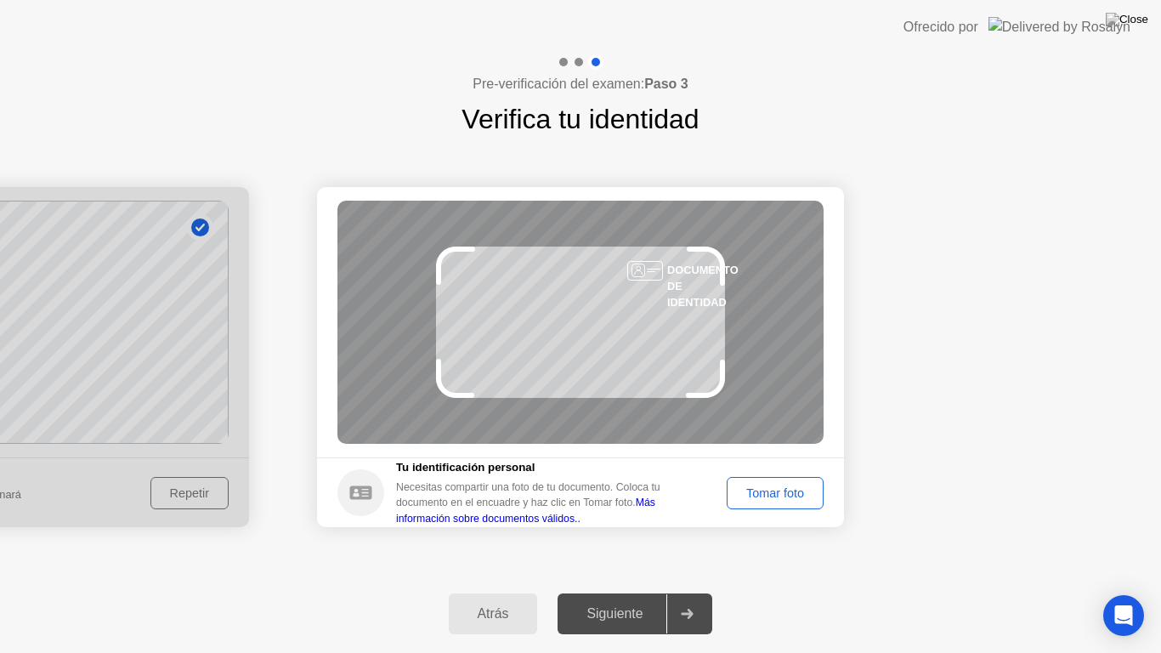
click at [776, 490] on div "Tomar foto" at bounding box center [774, 493] width 85 height 14
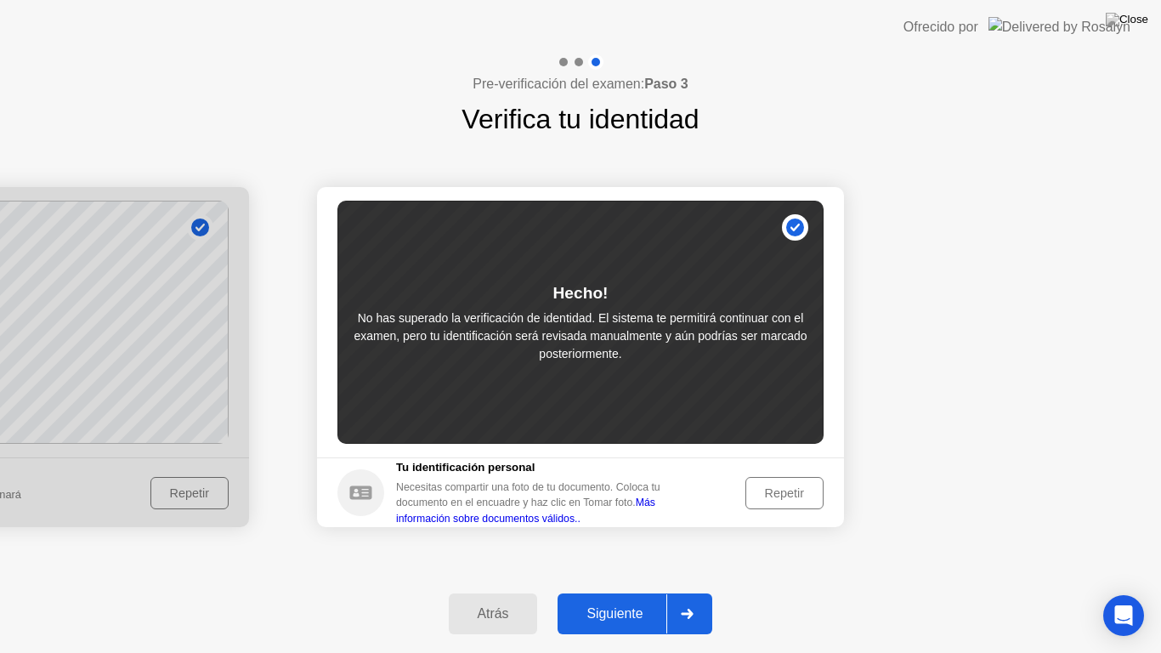
click at [785, 489] on div "Repetir" at bounding box center [784, 493] width 66 height 14
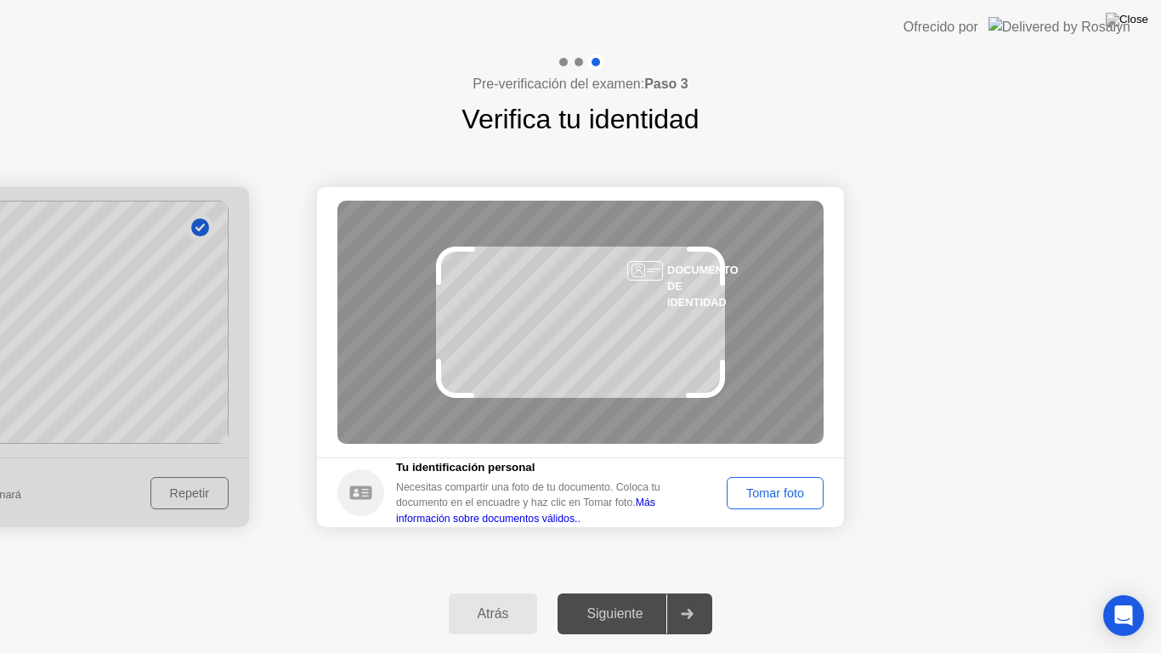
click at [605, 357] on div "DOCUMENTO DE IDENTIDAD" at bounding box center [580, 322] width 486 height 243
click at [760, 490] on div "Tomar foto" at bounding box center [774, 493] width 85 height 14
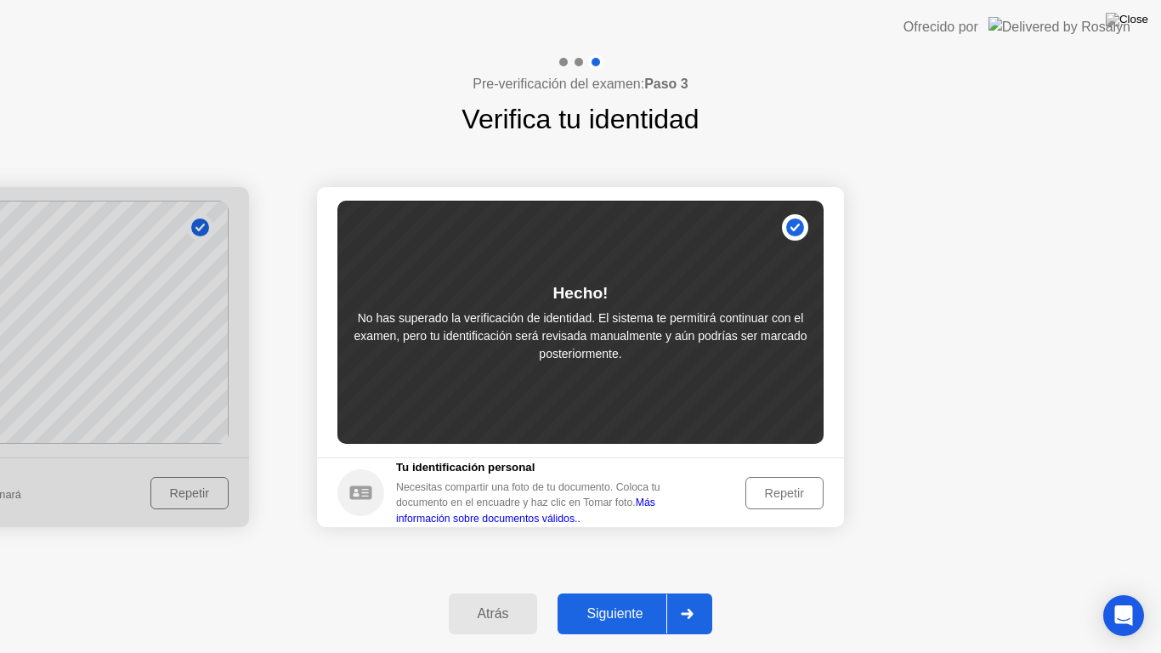
click at [760, 490] on div "Repetir" at bounding box center [784, 493] width 66 height 14
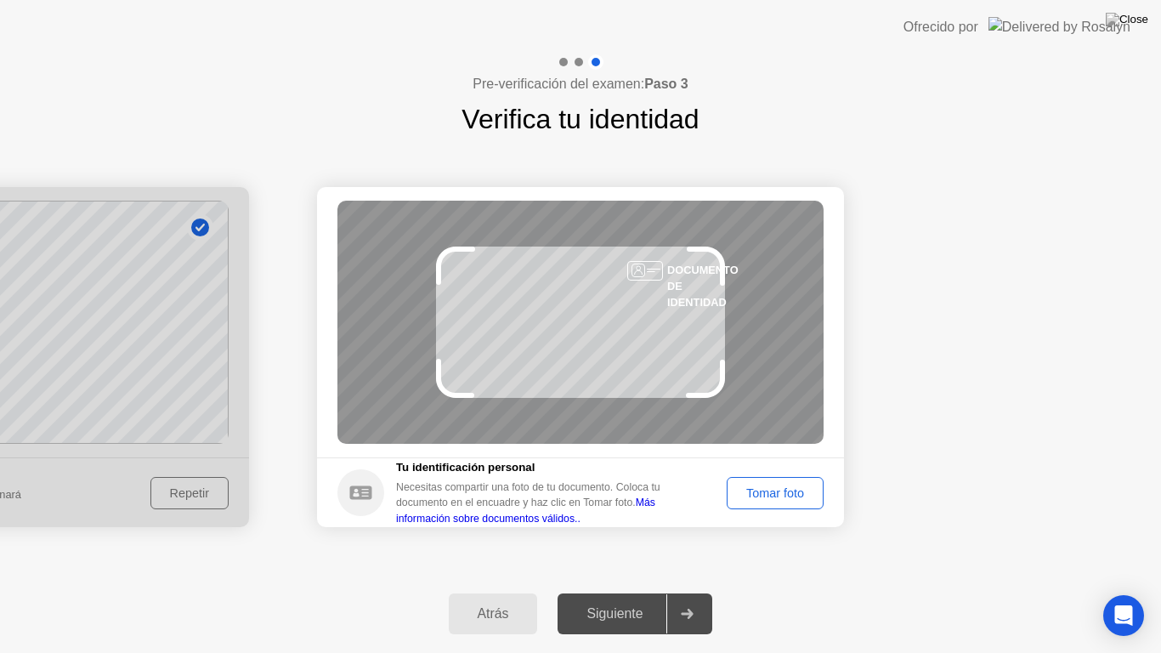
click at [762, 495] on div "Tomar foto" at bounding box center [774, 493] width 85 height 14
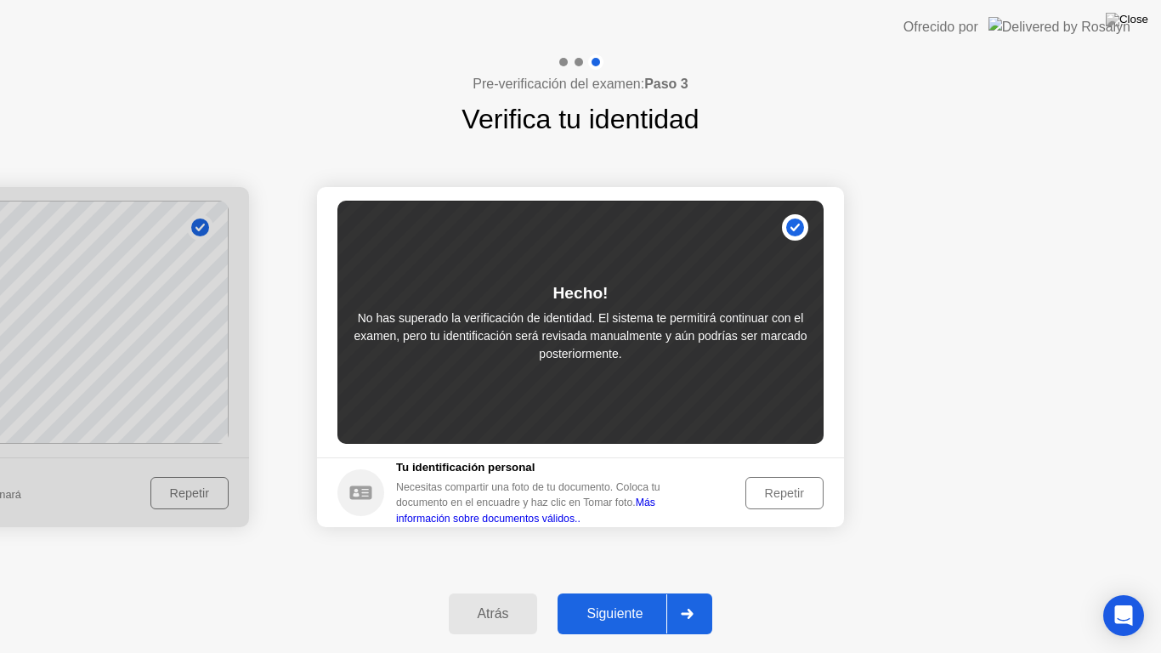
click at [775, 487] on div "Repetir" at bounding box center [784, 493] width 66 height 14
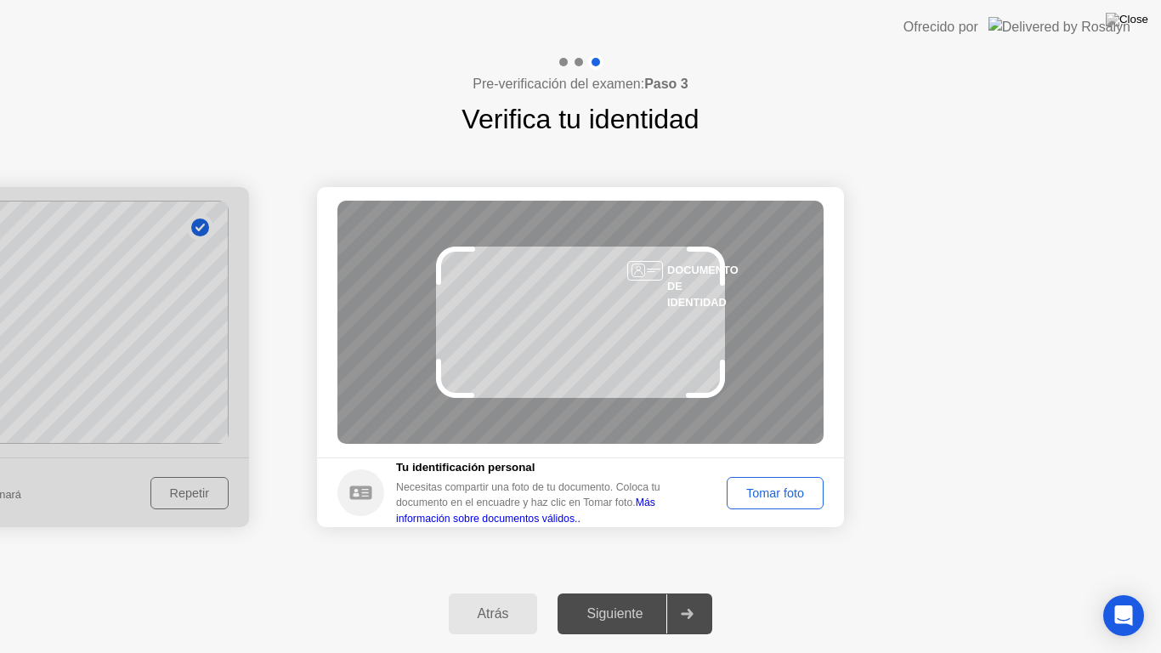
click at [775, 487] on div "Tomar foto" at bounding box center [774, 493] width 85 height 14
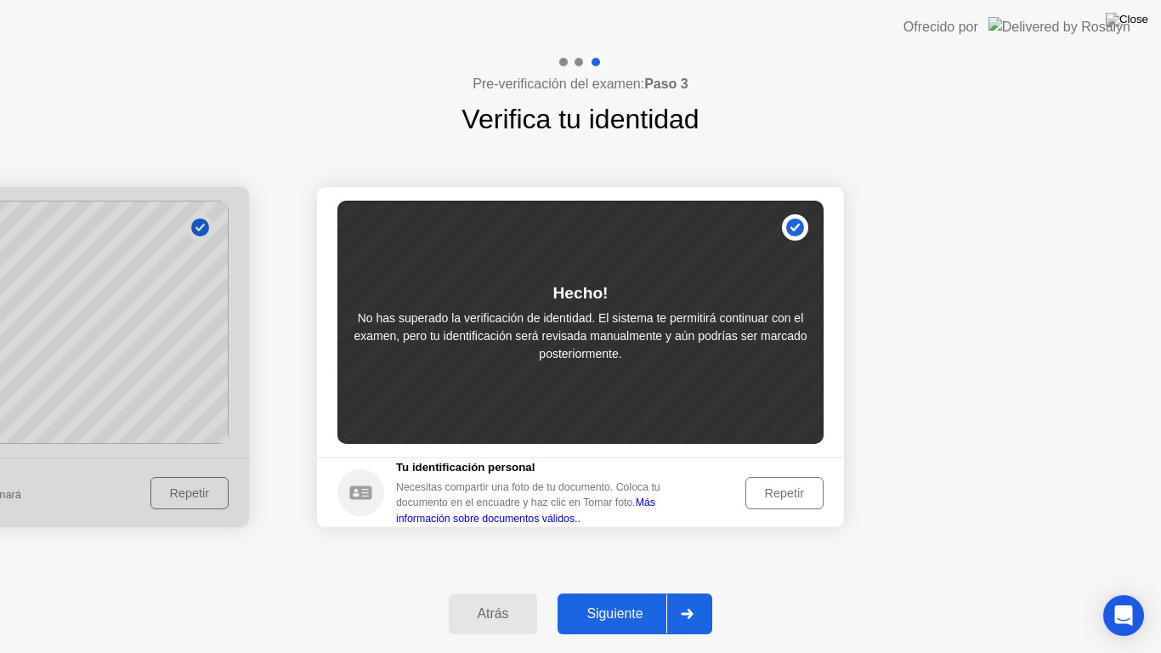
click at [775, 487] on div "Repetir" at bounding box center [784, 493] width 66 height 14
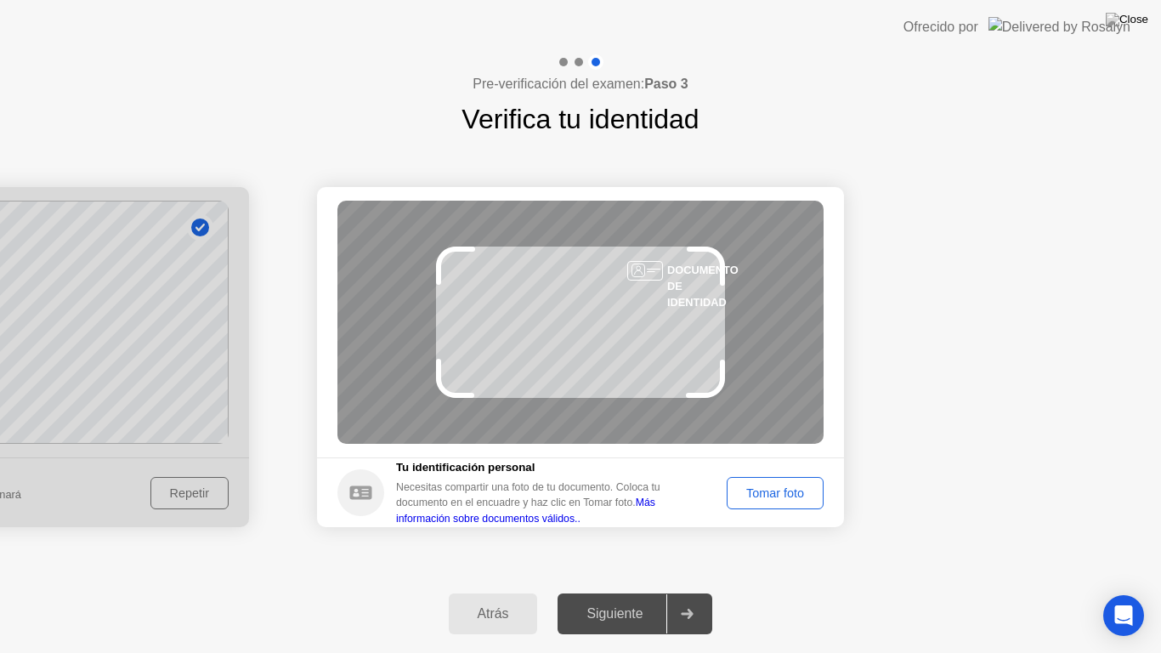
click at [770, 488] on div "Tomar foto" at bounding box center [774, 493] width 85 height 14
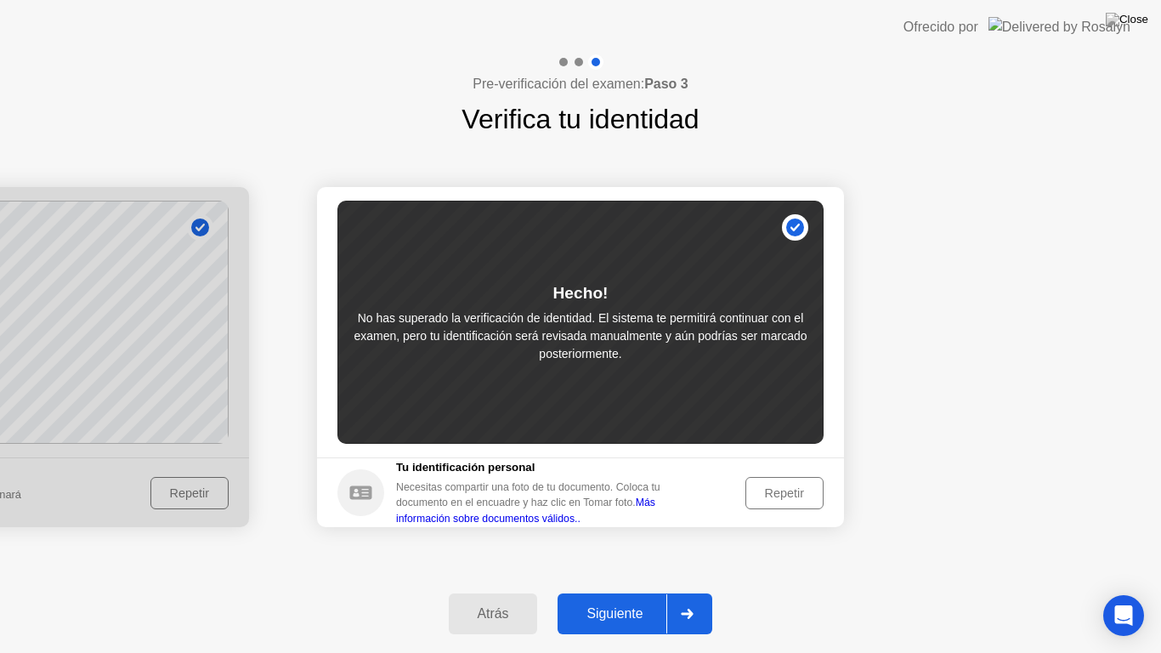
click at [770, 488] on div "Repetir" at bounding box center [784, 493] width 66 height 14
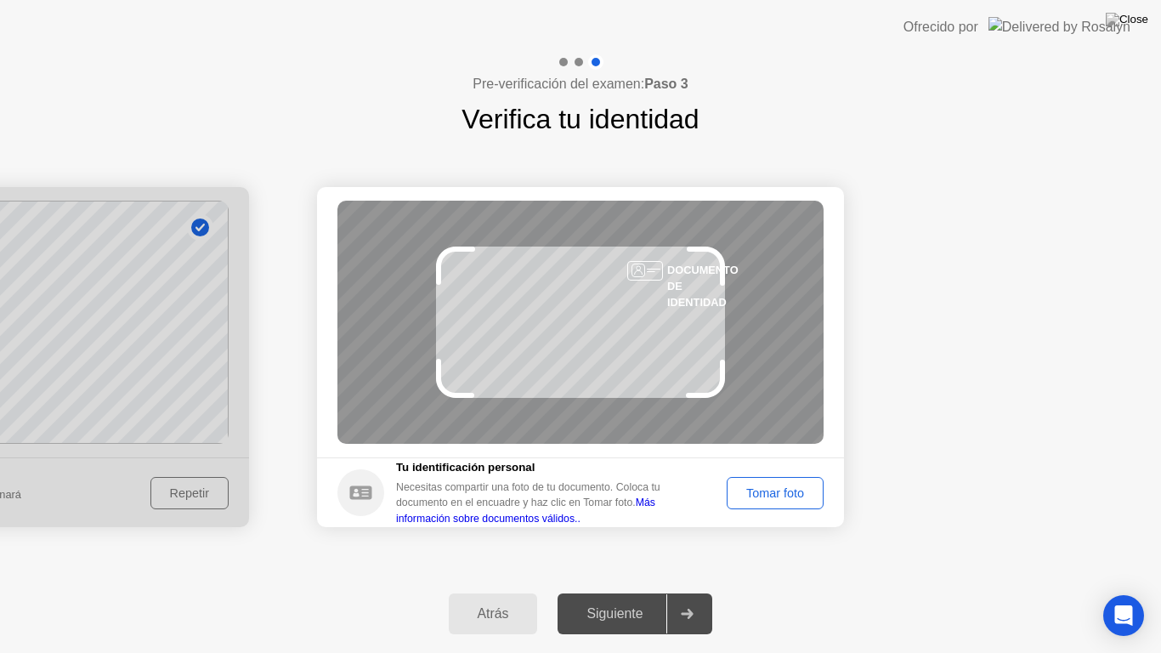
click at [770, 488] on div "Tomar foto" at bounding box center [774, 493] width 85 height 14
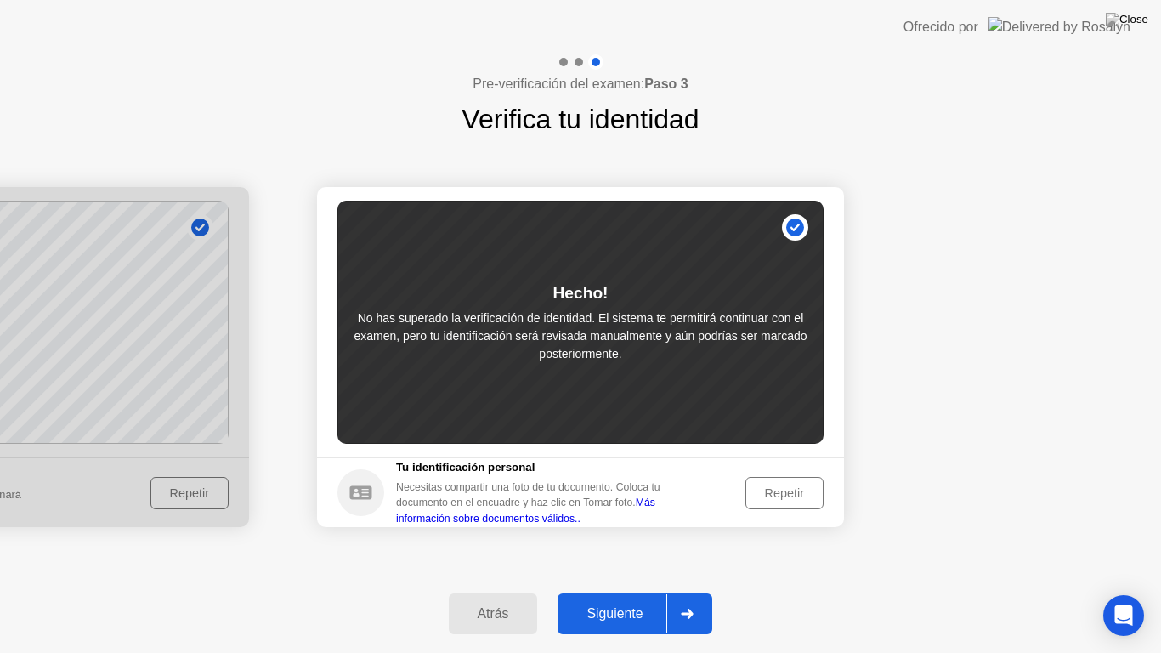
click at [756, 494] on div "Repetir" at bounding box center [784, 493] width 66 height 14
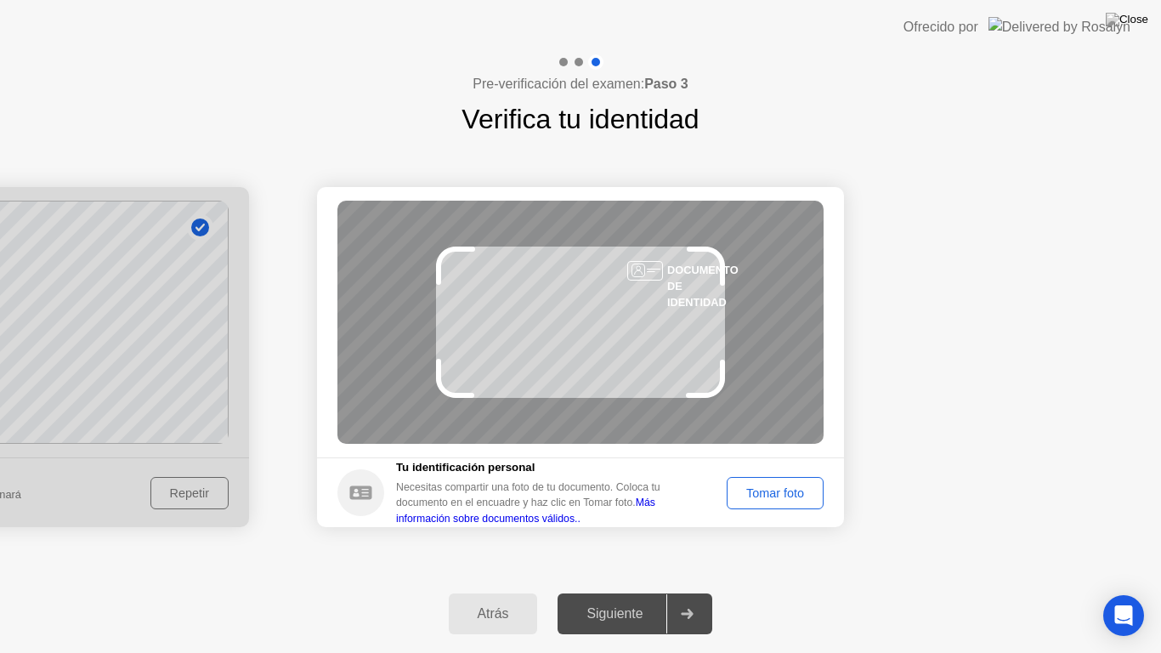
click at [756, 494] on div "Tomar foto" at bounding box center [774, 493] width 85 height 14
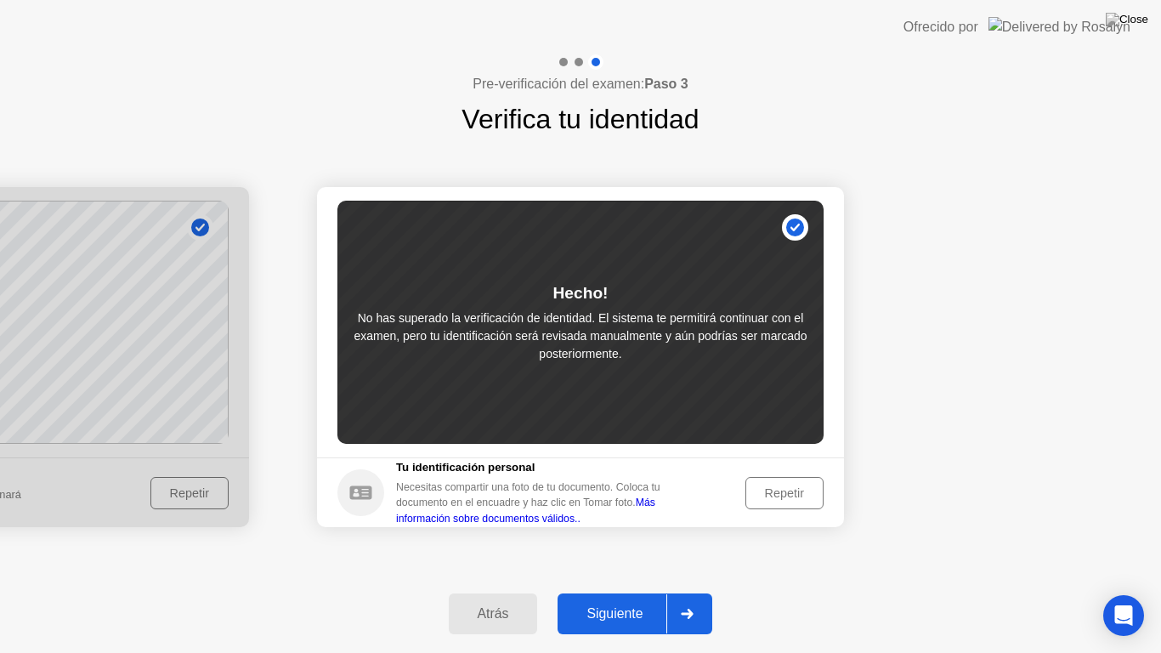
click at [588, 591] on div "Siguiente" at bounding box center [614, 613] width 104 height 15
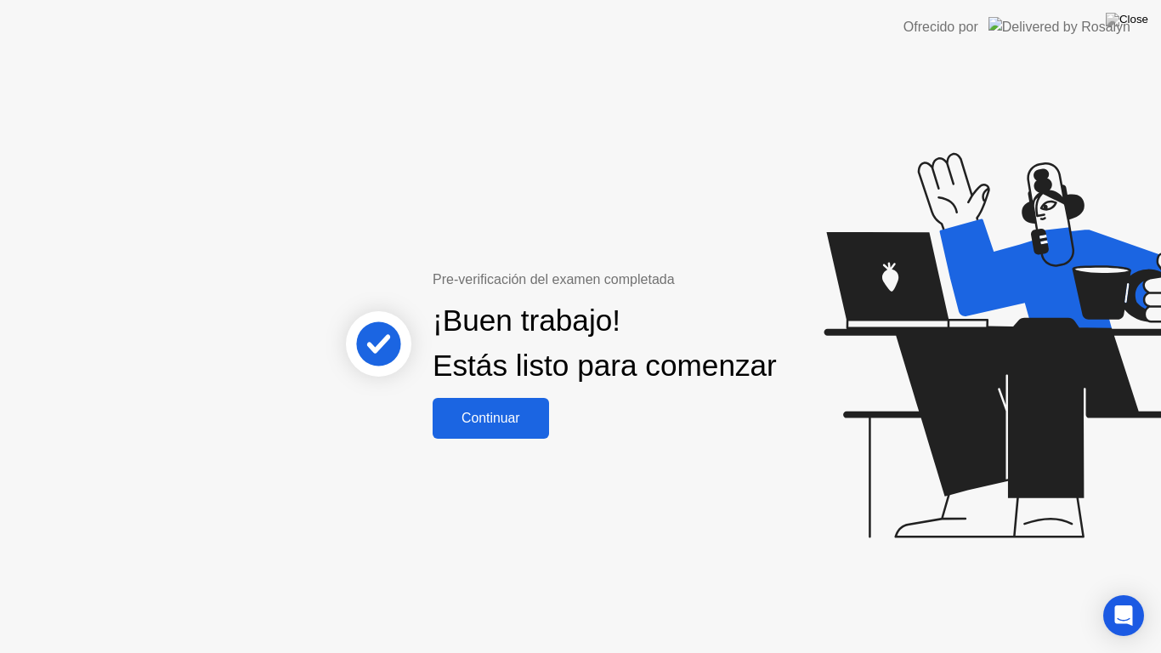
click at [517, 420] on button "Continuar" at bounding box center [490, 418] width 116 height 41
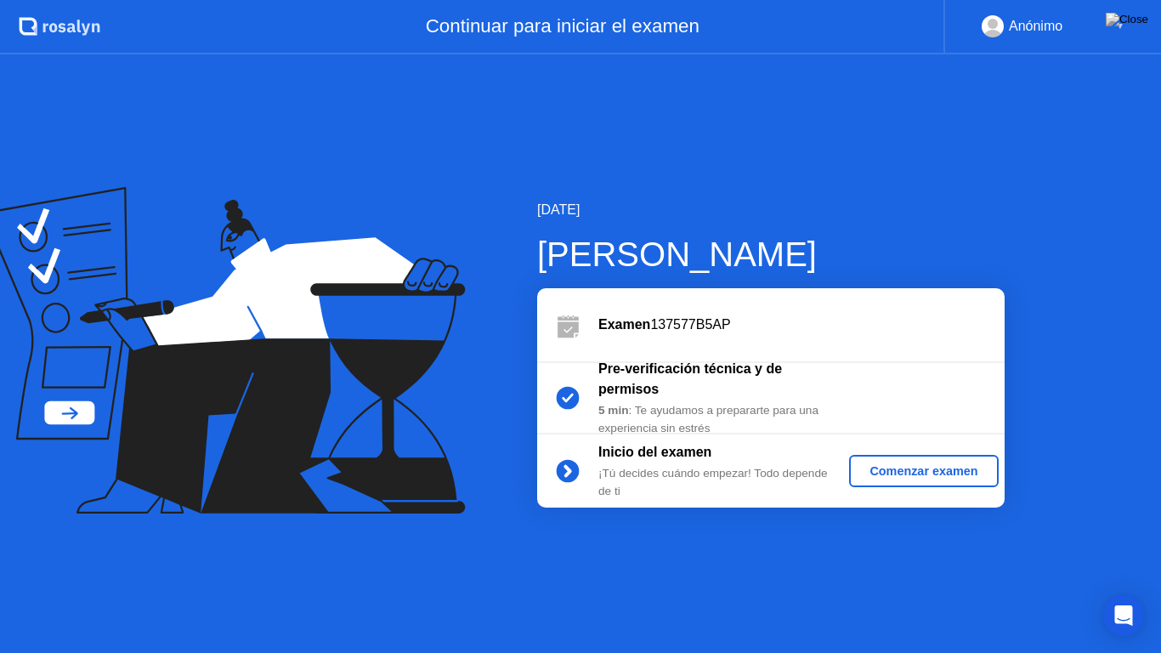
click at [884, 482] on button "Comenzar examen" at bounding box center [923, 471] width 149 height 32
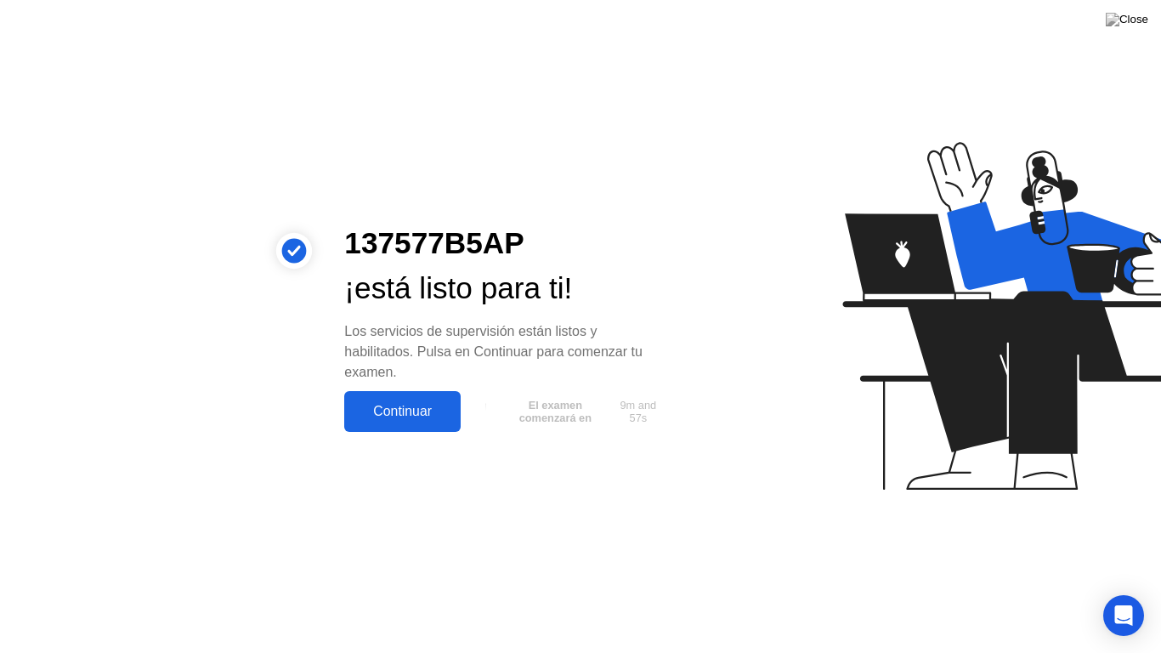
click at [416, 413] on div "Continuar" at bounding box center [402, 411] width 106 height 15
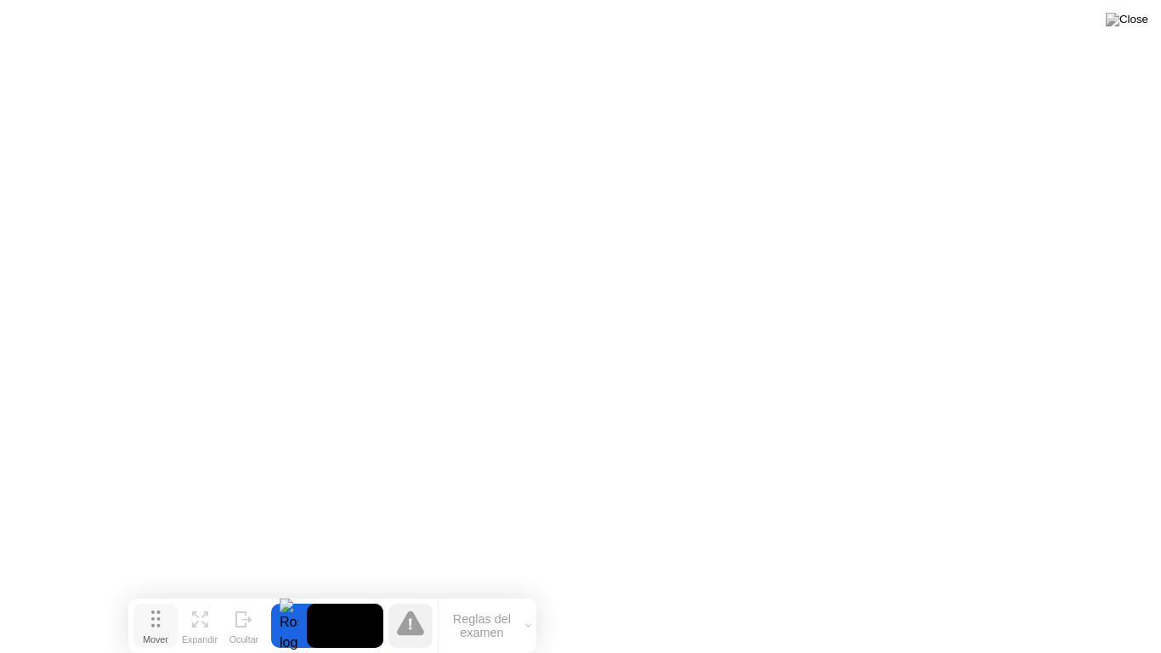
drag, startPoint x: 415, startPoint y: 617, endPoint x: 164, endPoint y: 633, distance: 251.2
click at [164, 591] on button "Mover" at bounding box center [155, 625] width 44 height 44
click at [291, 591] on div at bounding box center [286, 625] width 36 height 44
click at [475, 591] on button "Reglas del examen" at bounding box center [485, 625] width 98 height 29
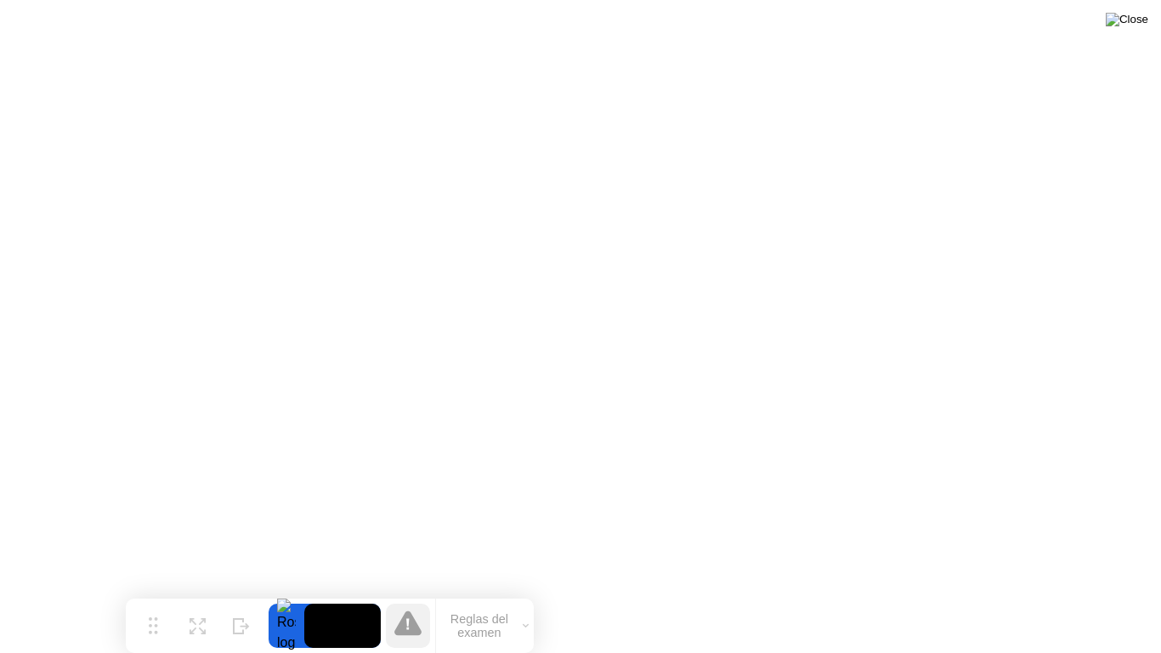
click at [1137, 20] on img at bounding box center [1126, 20] width 42 height 14
click at [1139, 19] on img at bounding box center [1126, 20] width 42 height 14
